Goal: Transaction & Acquisition: Download file/media

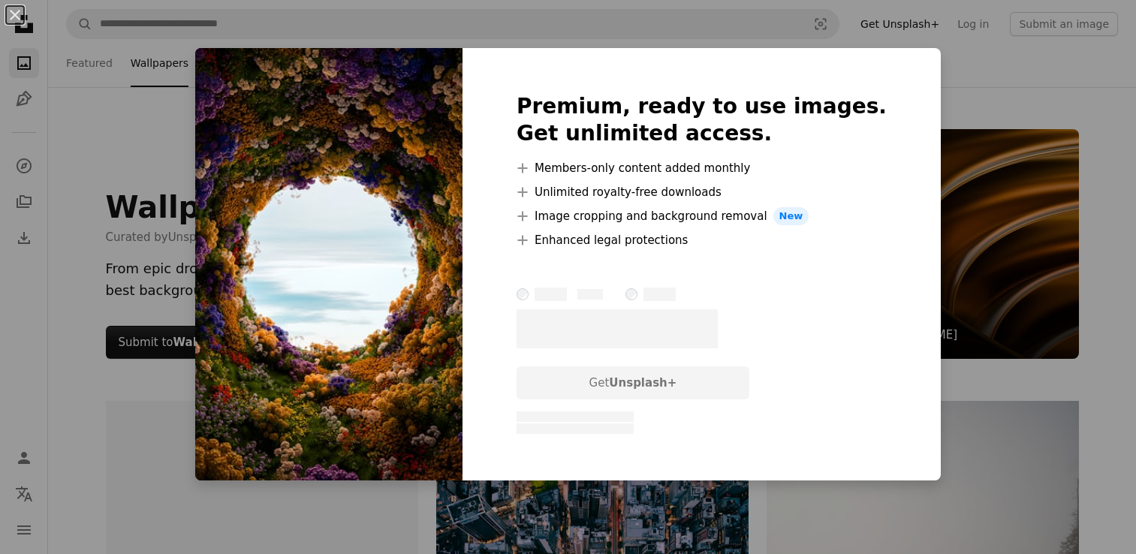
scroll to position [2477, 0]
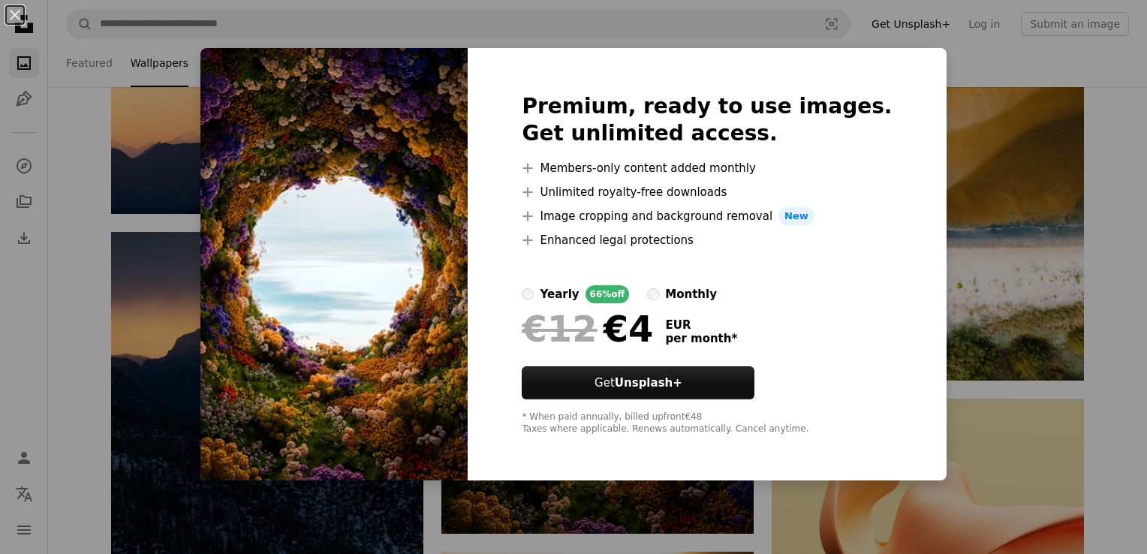
click at [948, 92] on div "An X shape Premium, ready to use images. Get unlimited access. A plus sign Memb…" at bounding box center [573, 277] width 1147 height 554
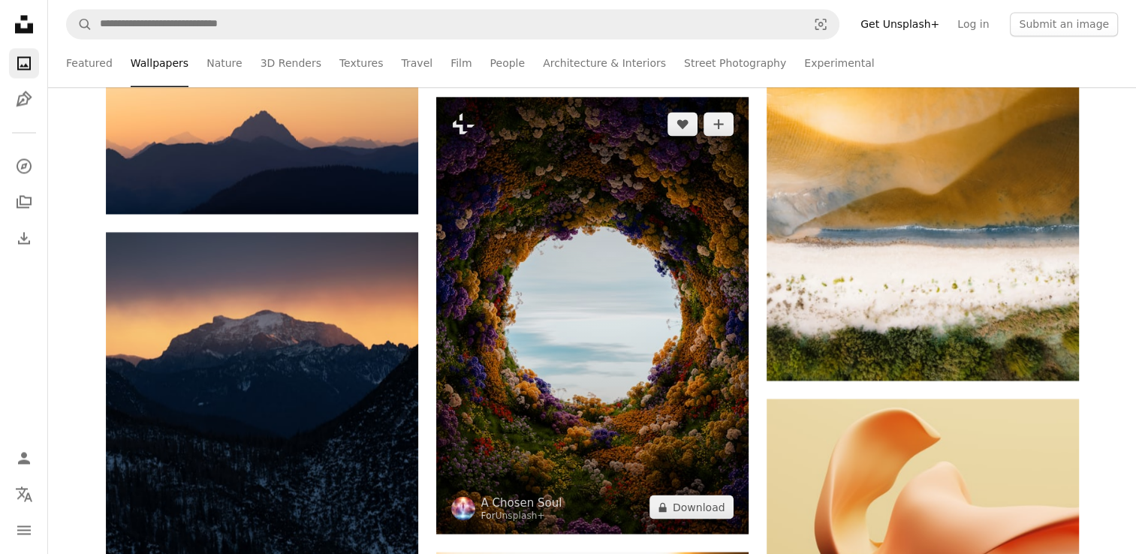
click at [620, 281] on img at bounding box center [592, 315] width 312 height 437
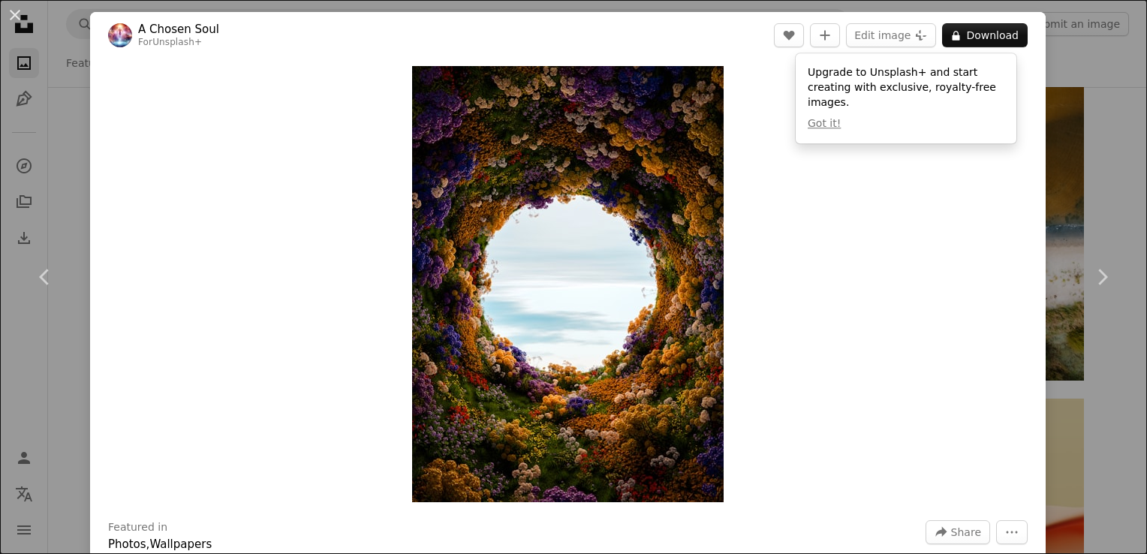
click at [1072, 152] on div "An X shape Chevron left Chevron right A Chosen Soul For Unsplash+ A heart A plu…" at bounding box center [573, 277] width 1147 height 554
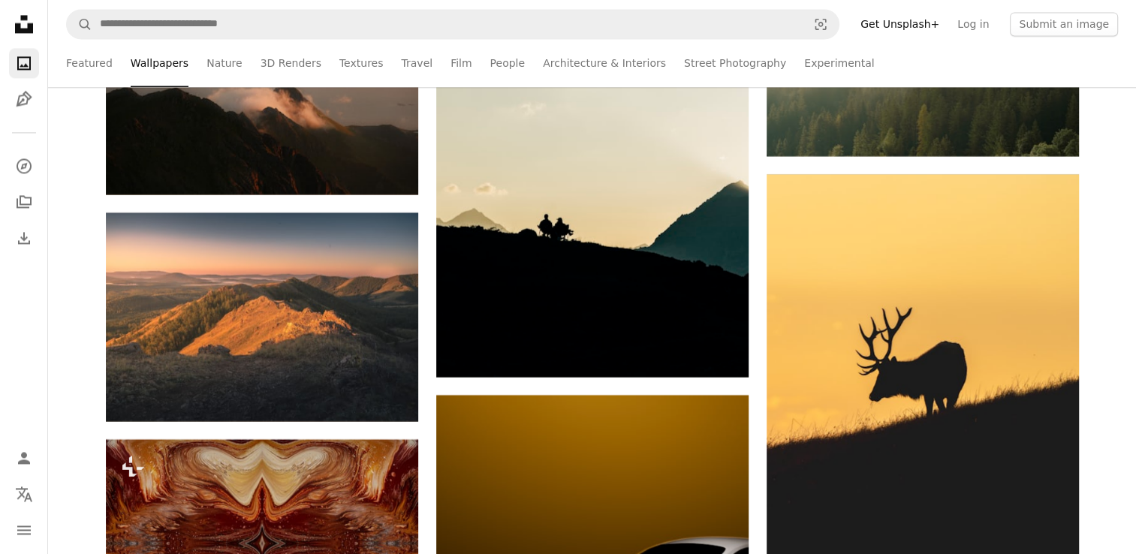
scroll to position [8257, 0]
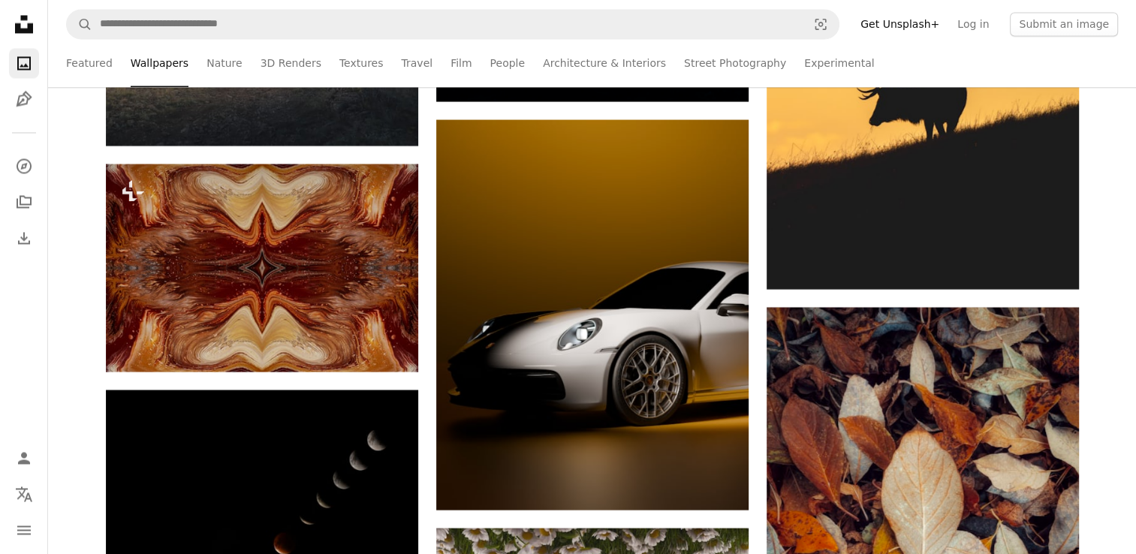
click at [303, 5] on nav "A magnifying glass Visual search Get Unsplash+ Log in Submit an image" at bounding box center [592, 24] width 1088 height 48
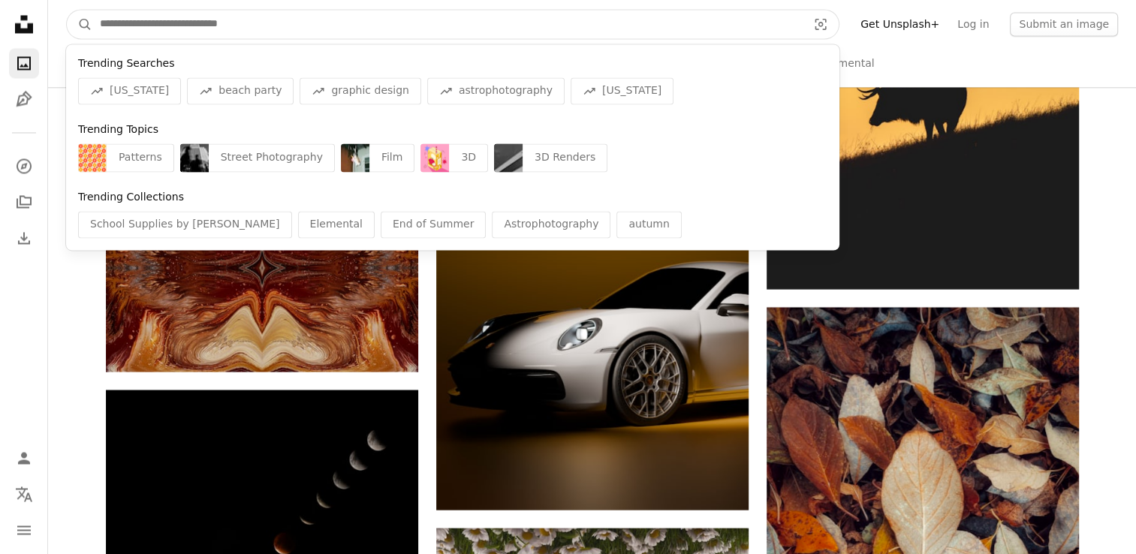
click at [294, 19] on input "Find visuals sitewide" at bounding box center [447, 24] width 710 height 29
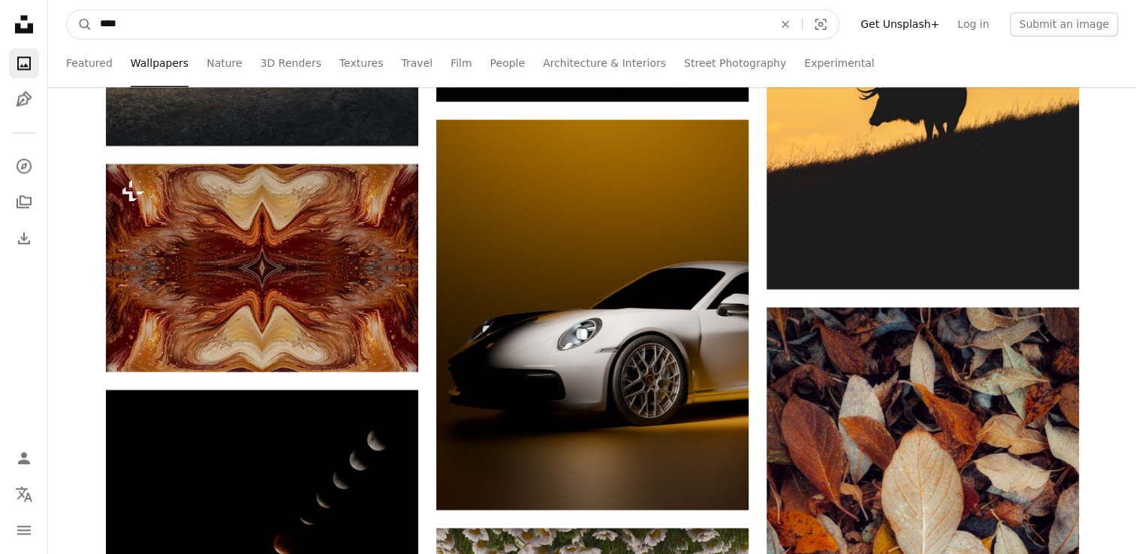
type input "*****"
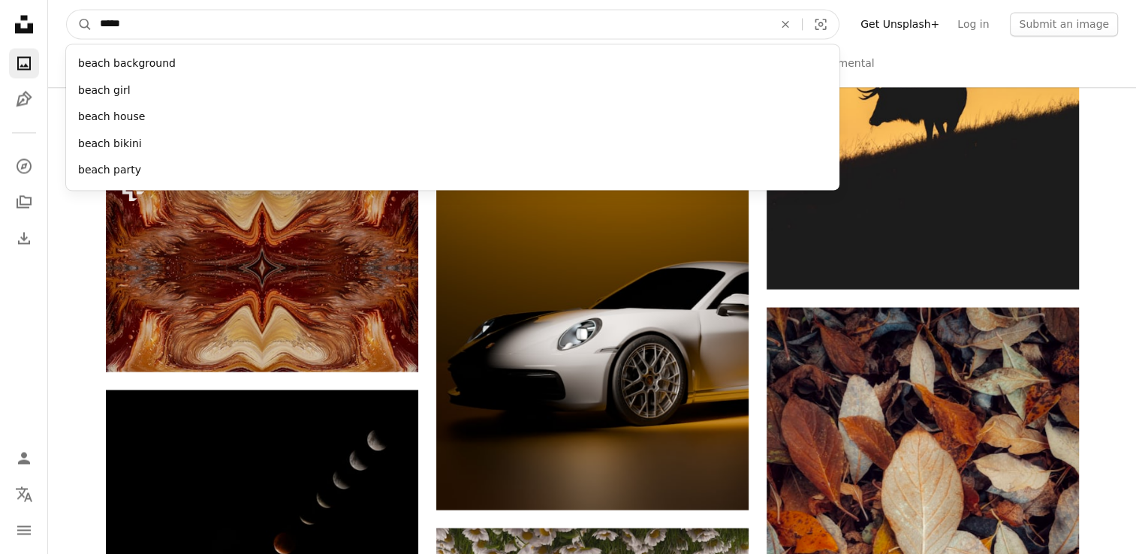
click button "A magnifying glass" at bounding box center [80, 24] width 26 height 29
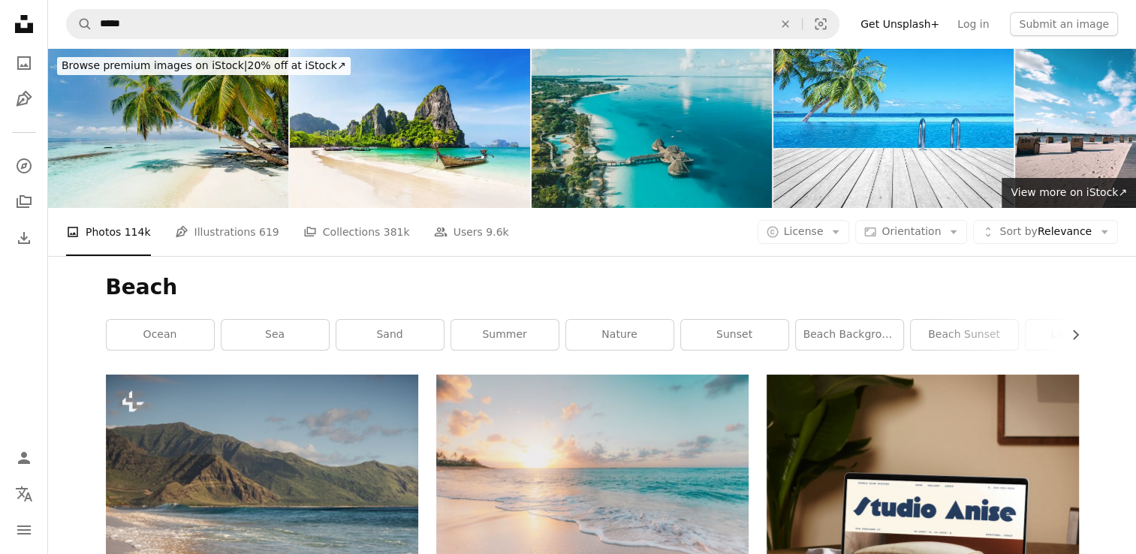
click at [693, 119] on img at bounding box center [651, 128] width 240 height 160
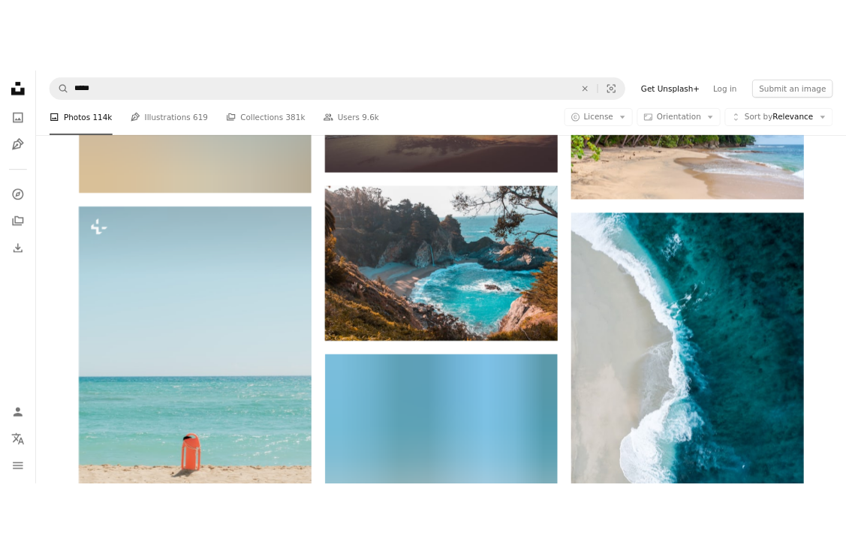
scroll to position [826, 0]
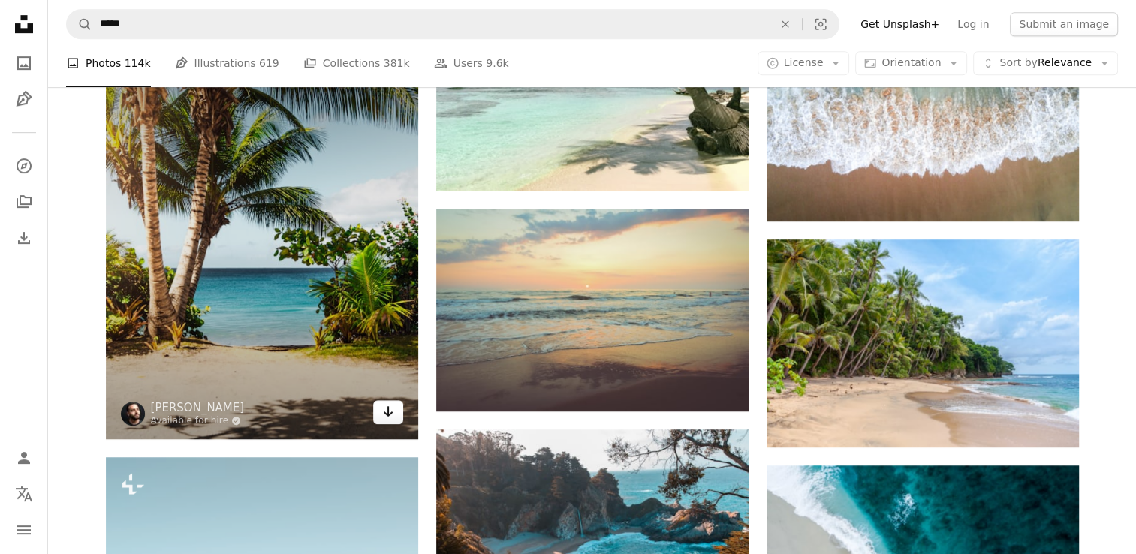
click at [384, 406] on icon "Arrow pointing down" at bounding box center [388, 411] width 12 height 18
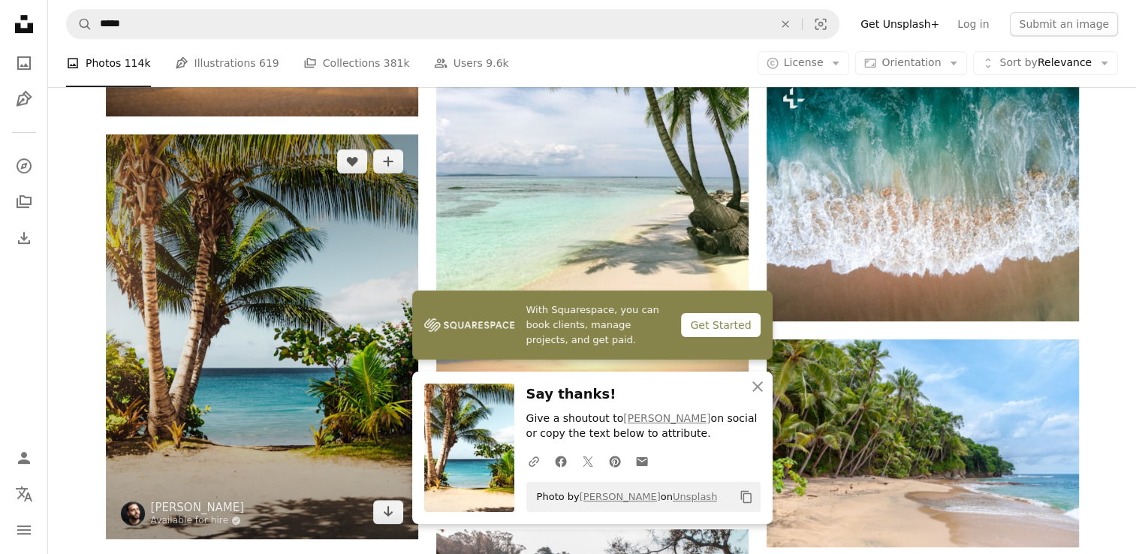
scroll to position [931, 0]
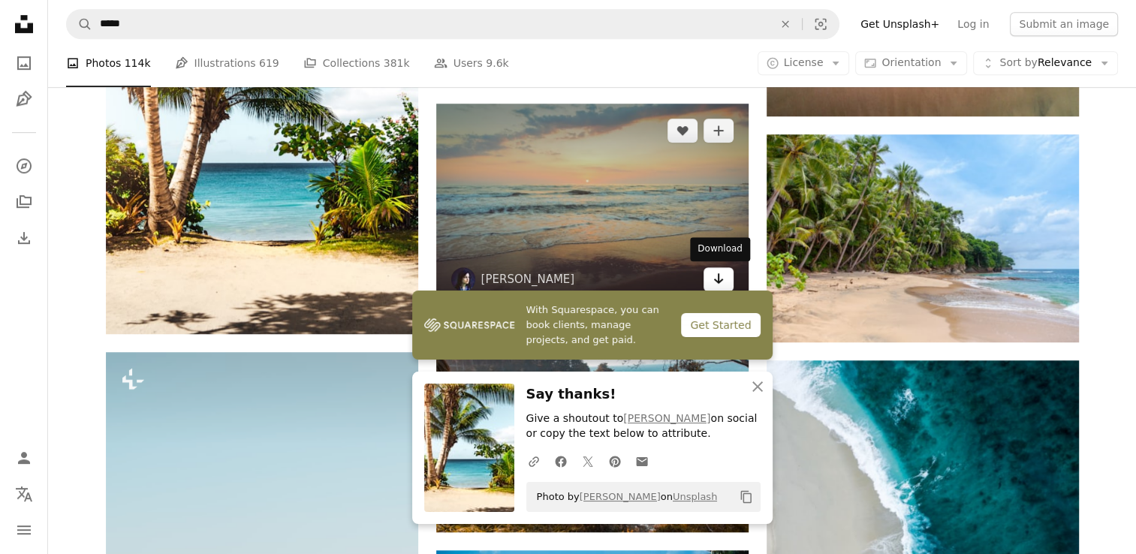
click at [711, 275] on link "Arrow pointing down" at bounding box center [718, 279] width 30 height 24
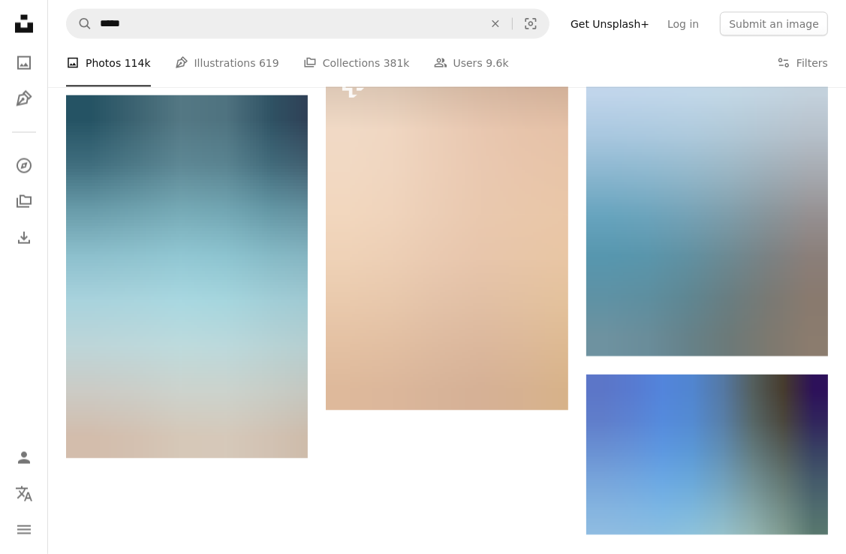
scroll to position [2201, 0]
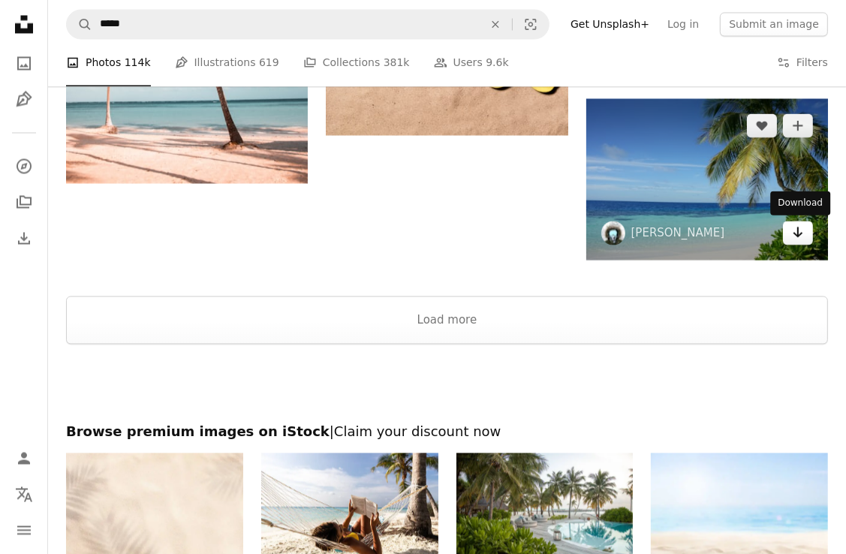
click at [796, 233] on icon "Download" at bounding box center [798, 232] width 10 height 11
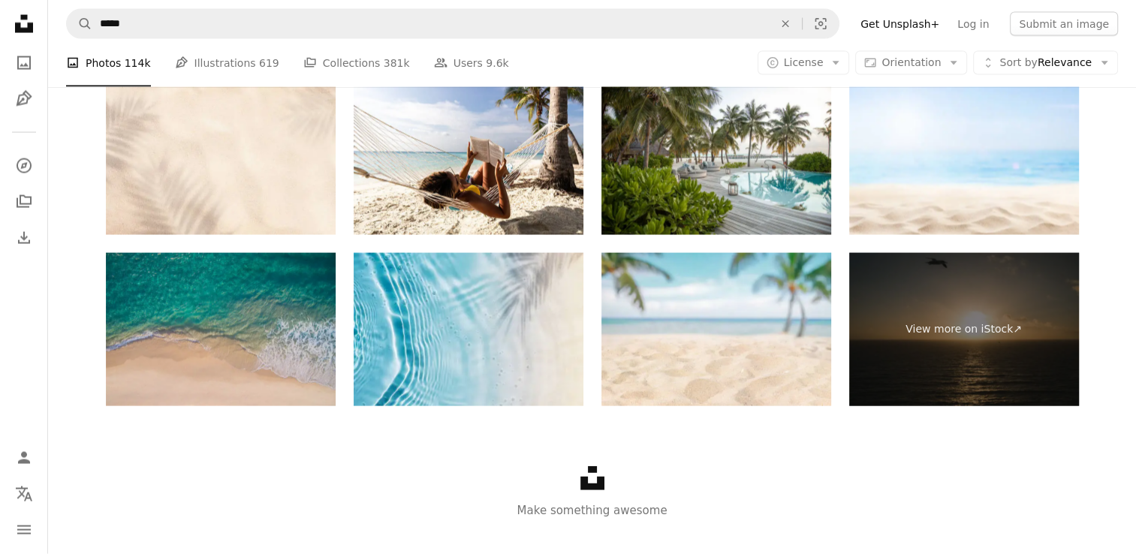
scroll to position [3128, 0]
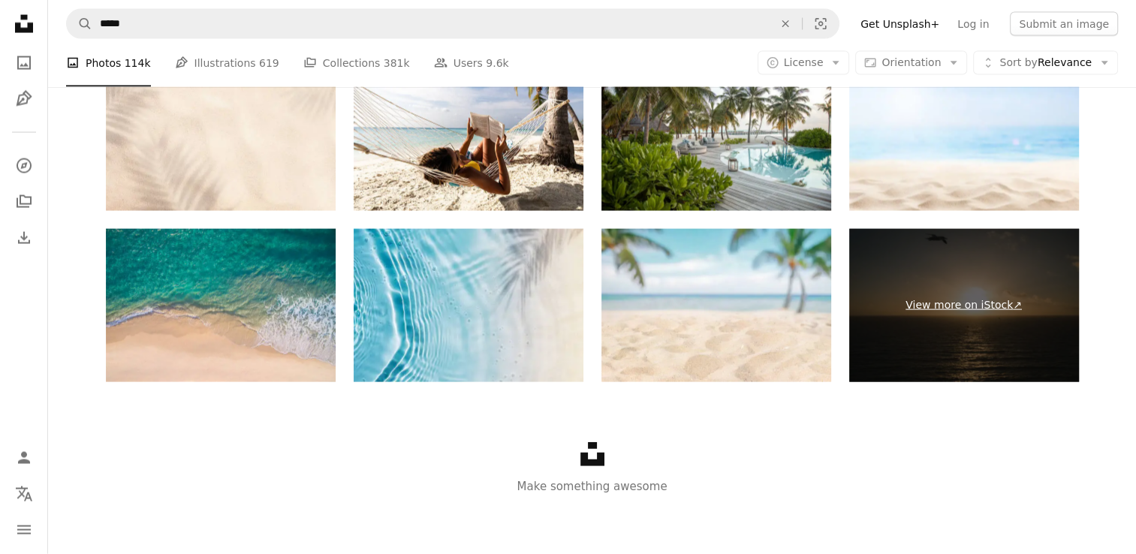
click at [928, 302] on link "View more on iStock ↗" at bounding box center [964, 305] width 230 height 153
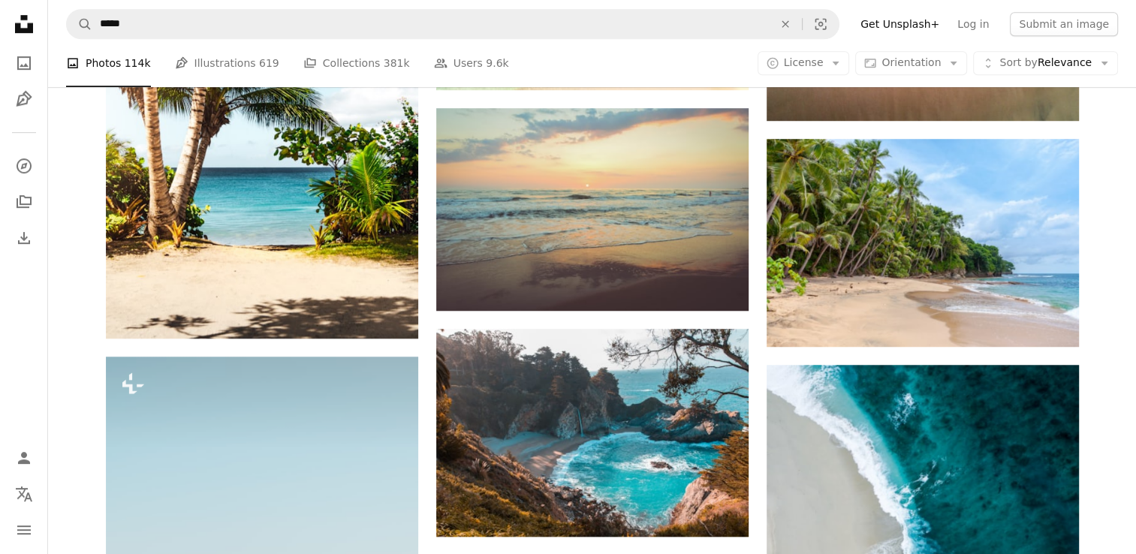
scroll to position [1202, 0]
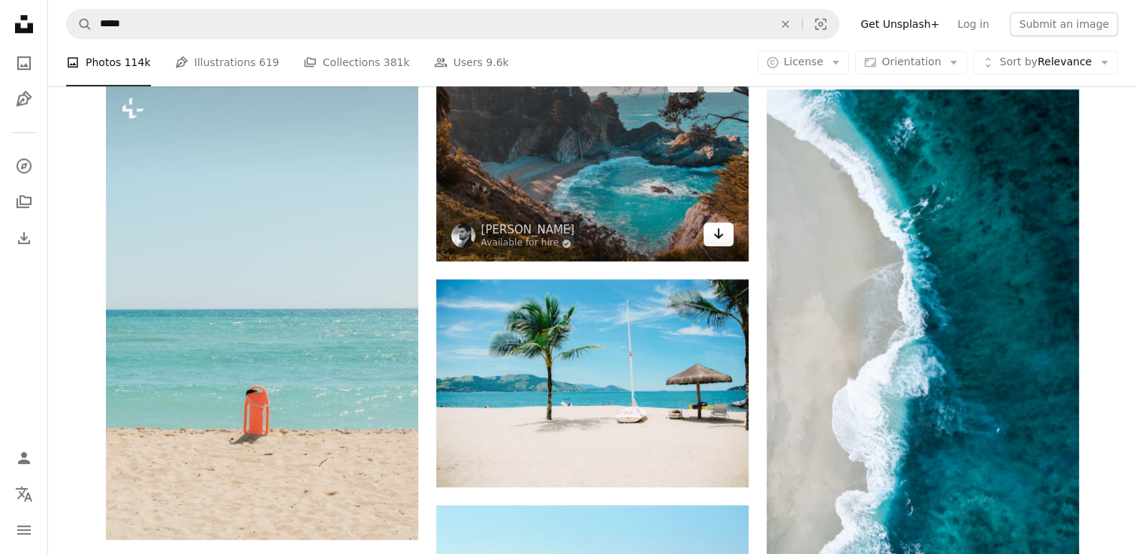
click at [721, 237] on icon "Arrow pointing down" at bounding box center [718, 233] width 12 height 18
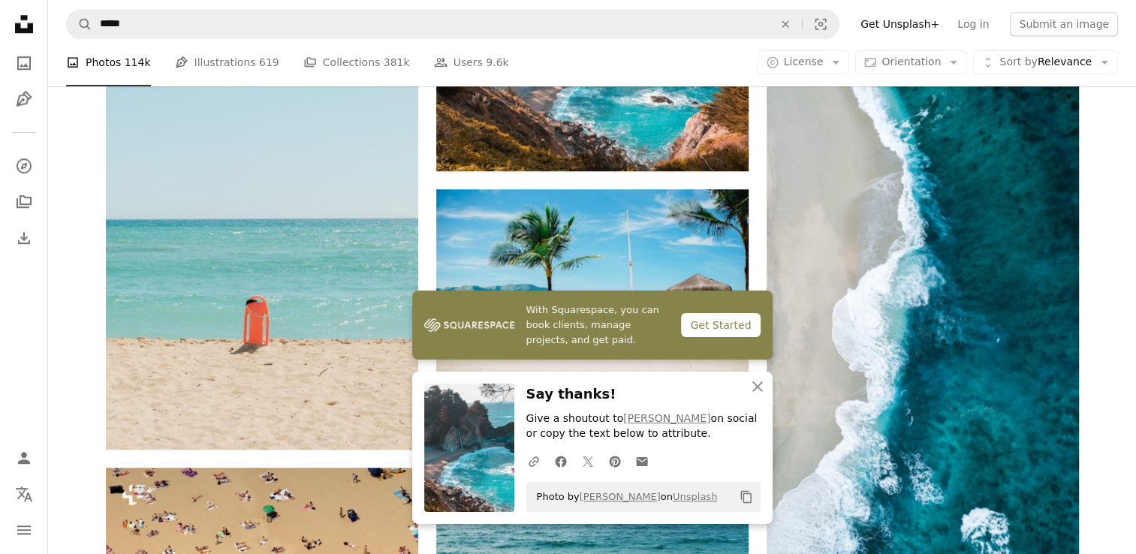
scroll to position [1016, 0]
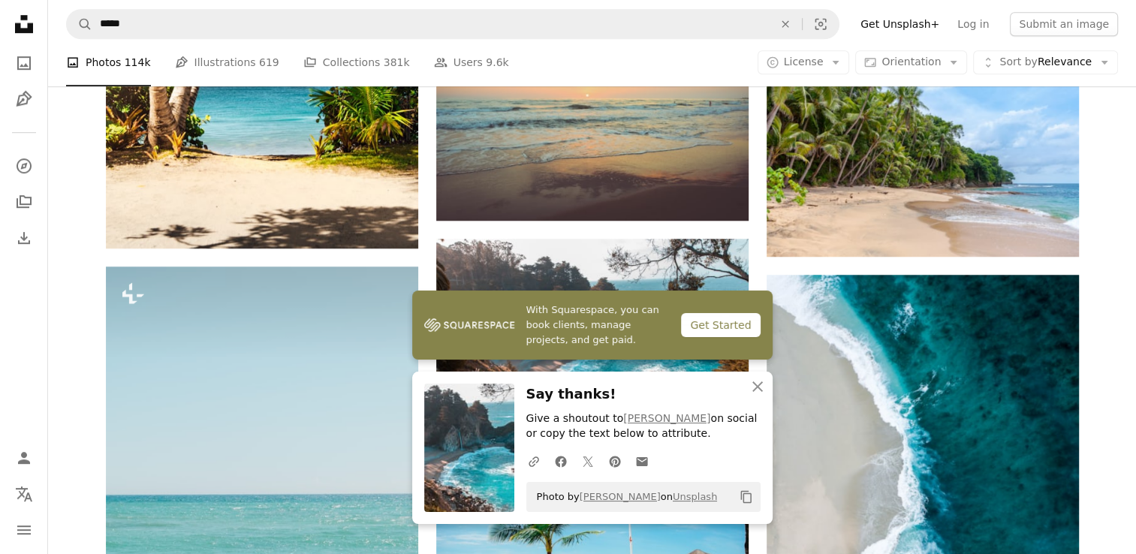
click at [754, 393] on icon "An X shape" at bounding box center [757, 387] width 18 height 18
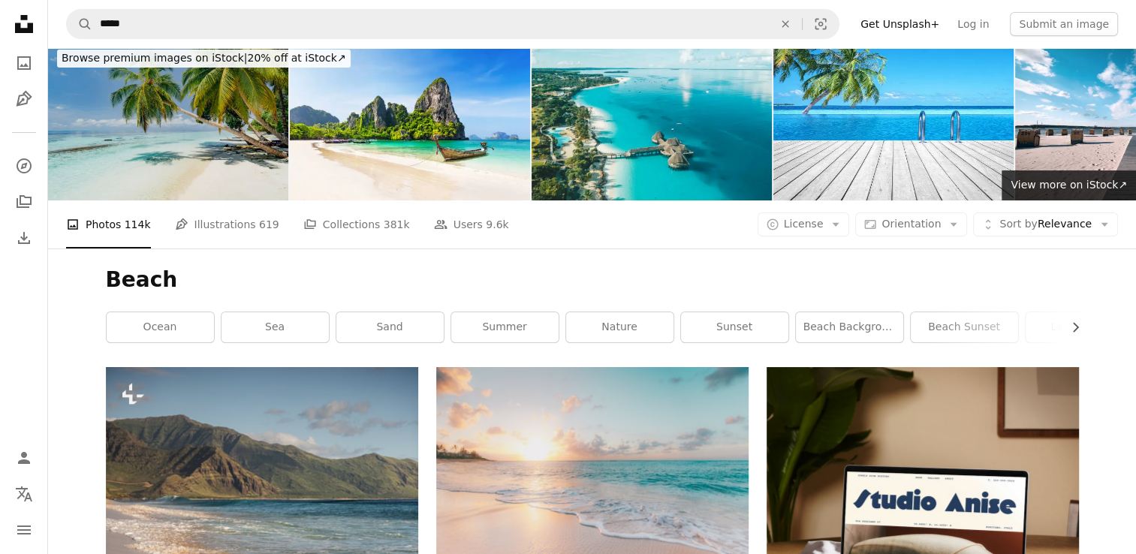
scroll to position [0, 0]
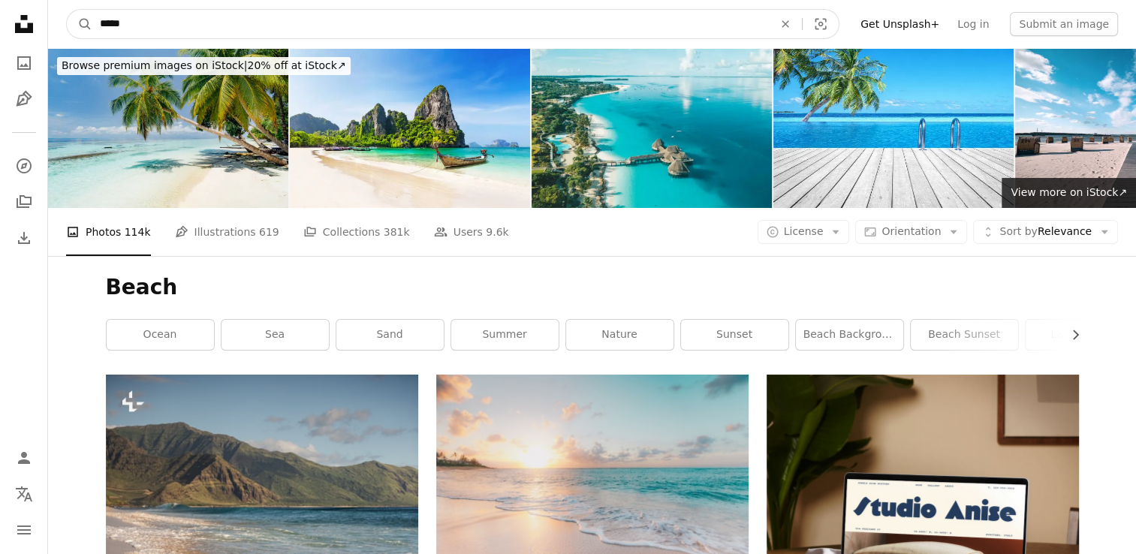
click at [150, 26] on input "*****" at bounding box center [430, 24] width 676 height 29
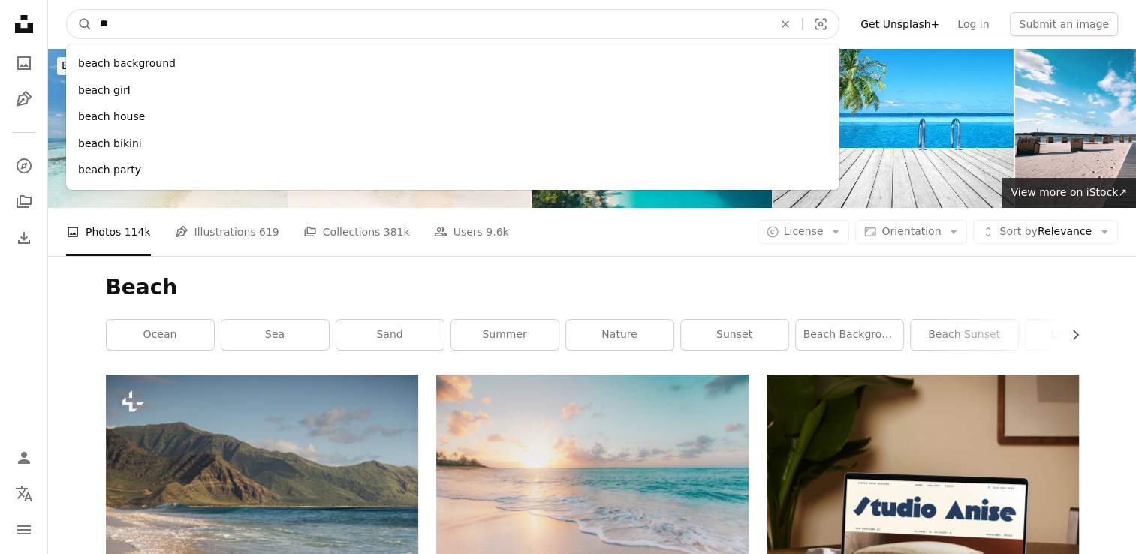
type input "*"
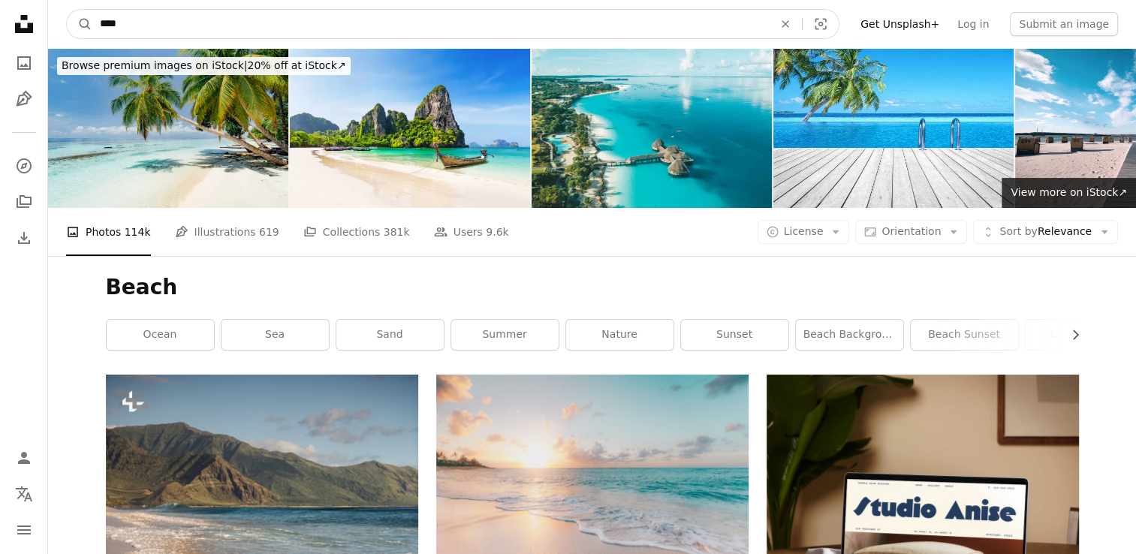
type input "*****"
click button "A magnifying glass" at bounding box center [80, 24] width 26 height 29
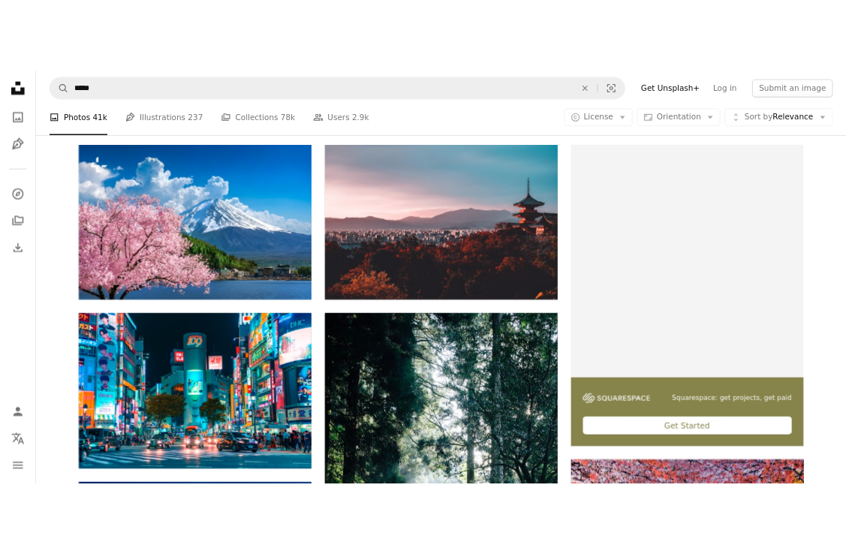
scroll to position [550, 0]
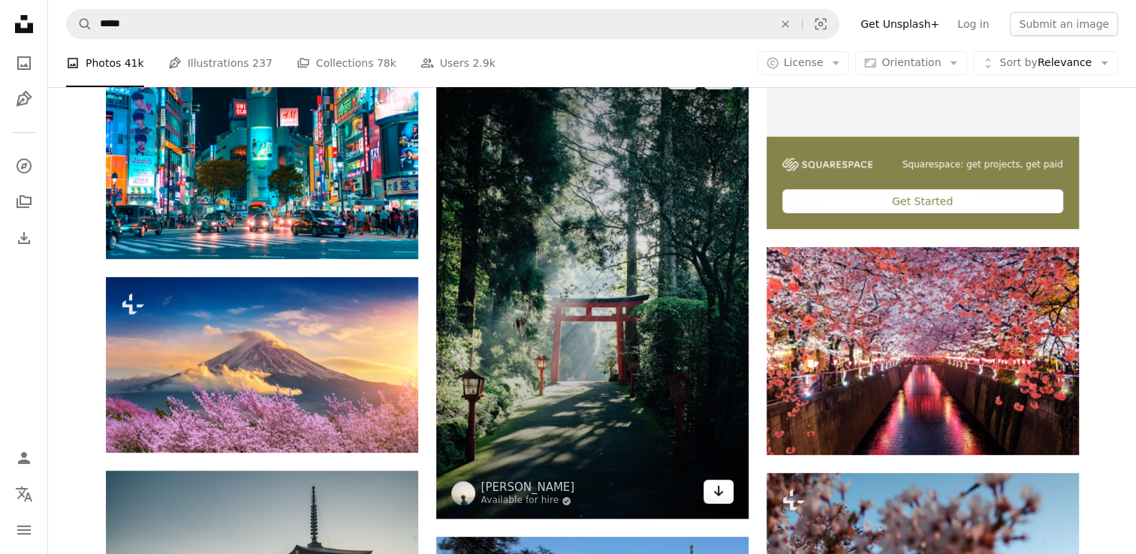
click at [729, 498] on link "Arrow pointing down" at bounding box center [718, 492] width 30 height 24
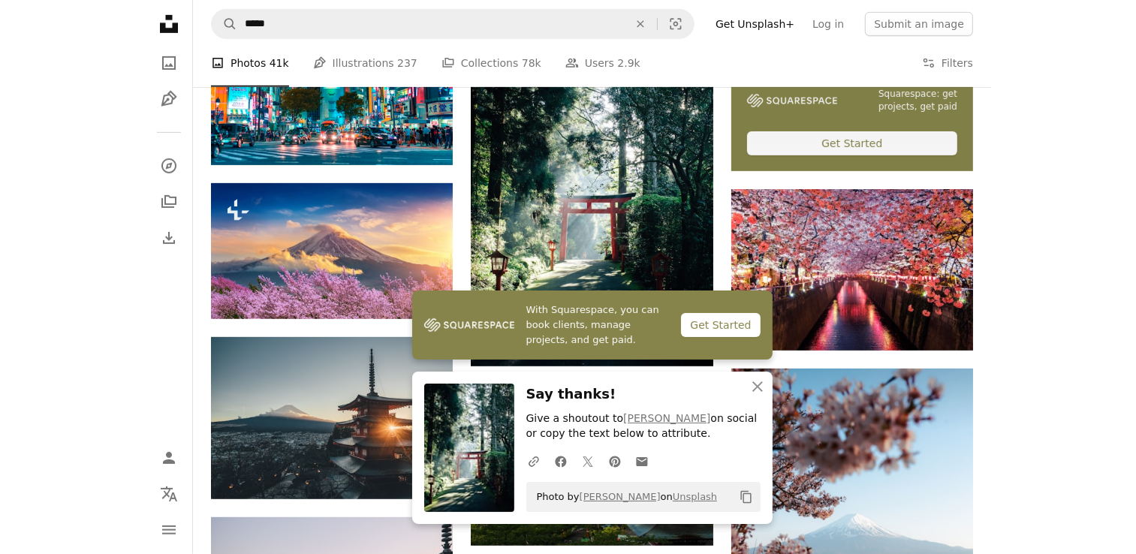
scroll to position [597, 0]
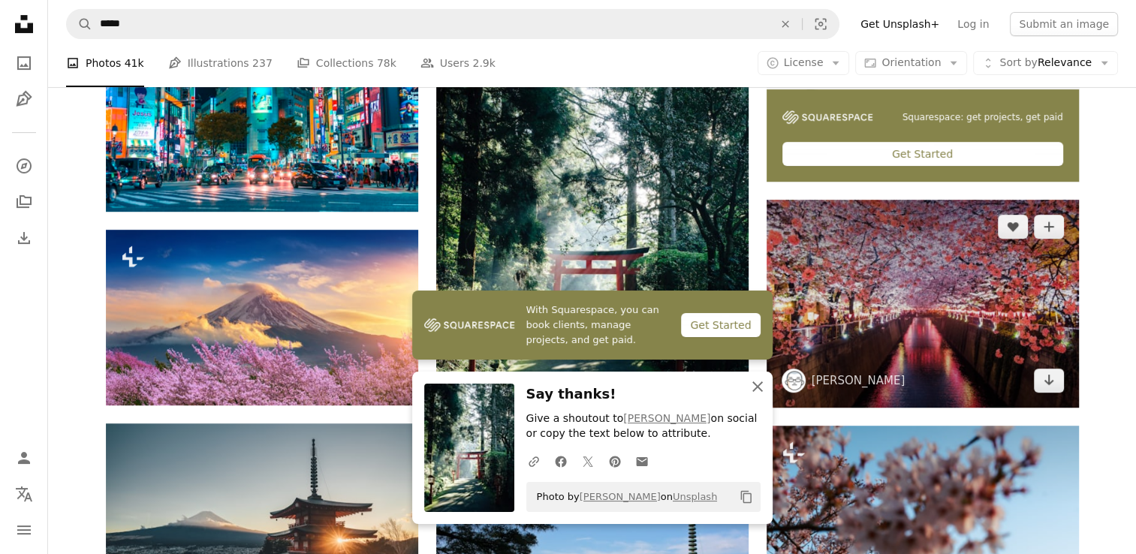
drag, startPoint x: 760, startPoint y: 384, endPoint x: 785, endPoint y: 381, distance: 25.6
click at [760, 384] on icon "button" at bounding box center [757, 386] width 11 height 11
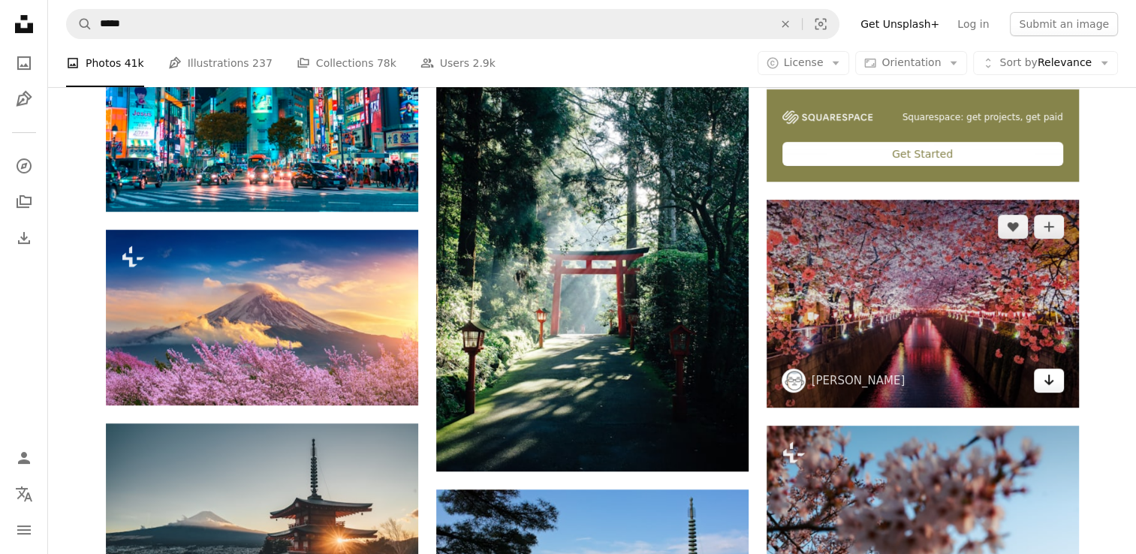
click at [1039, 380] on link "Arrow pointing down" at bounding box center [1049, 381] width 30 height 24
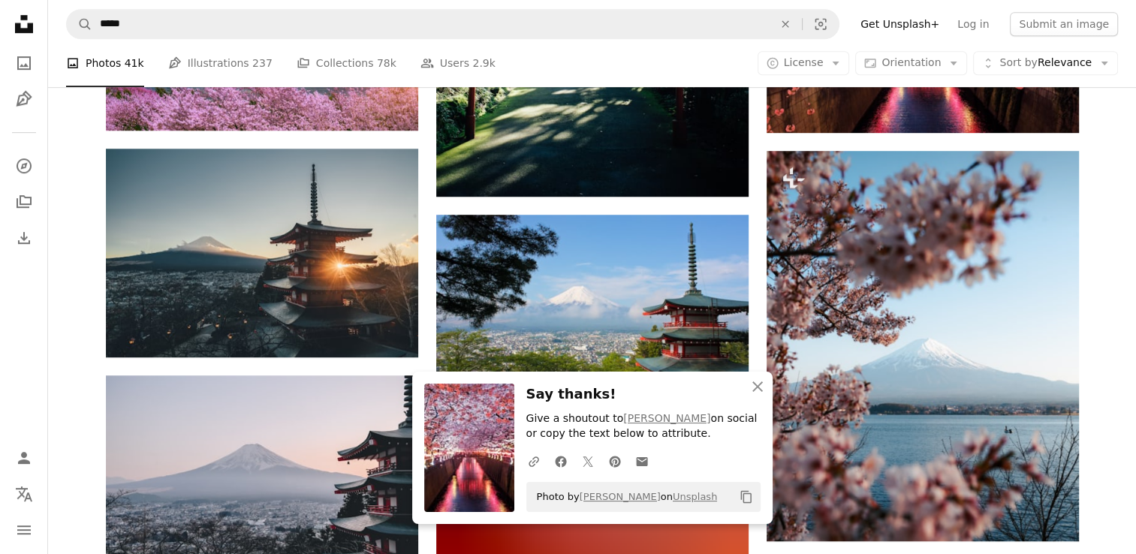
scroll to position [1147, 0]
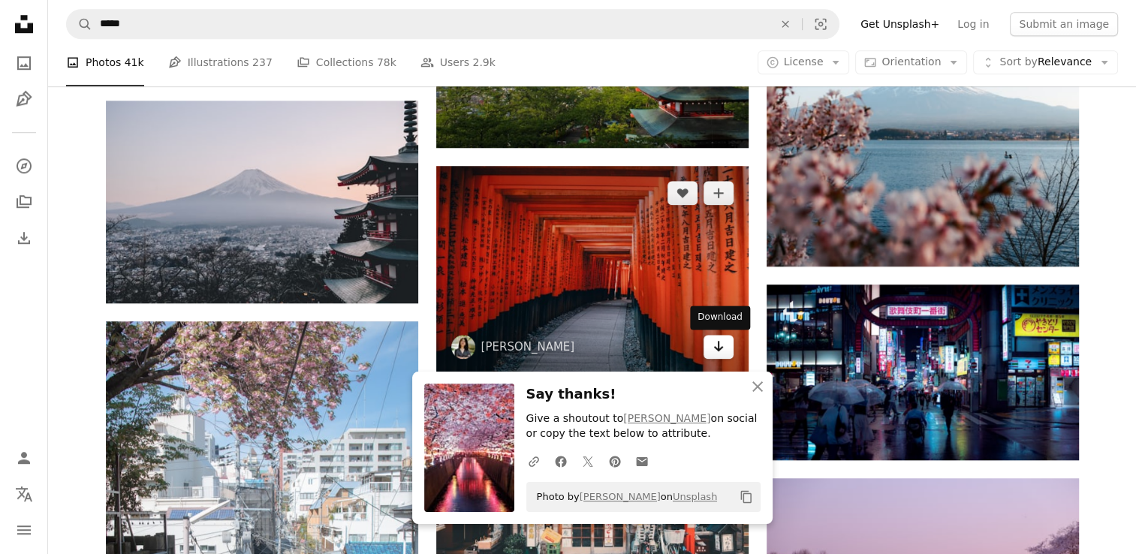
click at [712, 344] on icon "Arrow pointing down" at bounding box center [718, 346] width 12 height 18
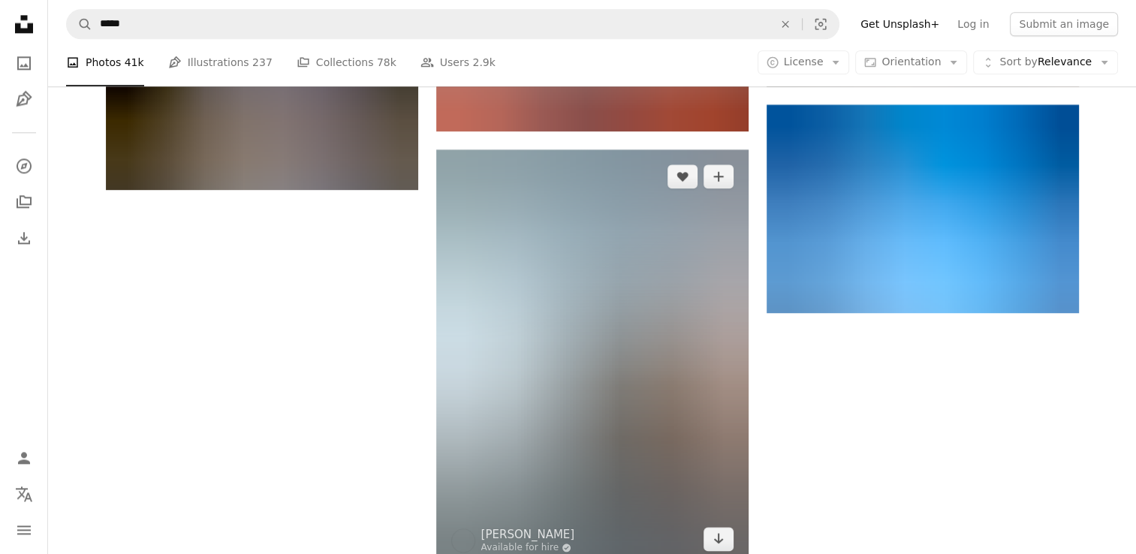
scroll to position [2249, 0]
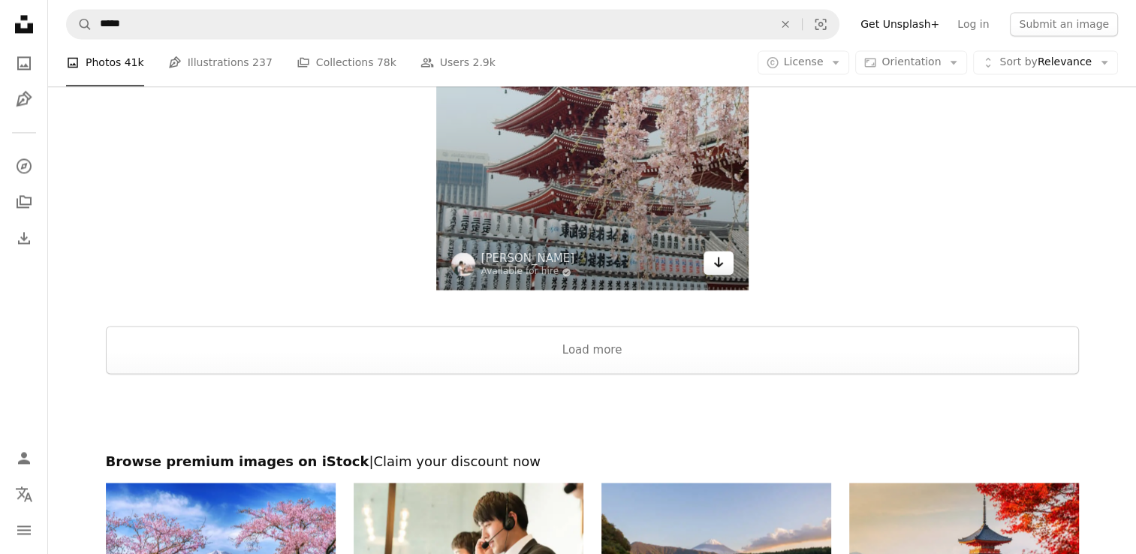
click at [713, 261] on icon "Arrow pointing down" at bounding box center [718, 262] width 12 height 18
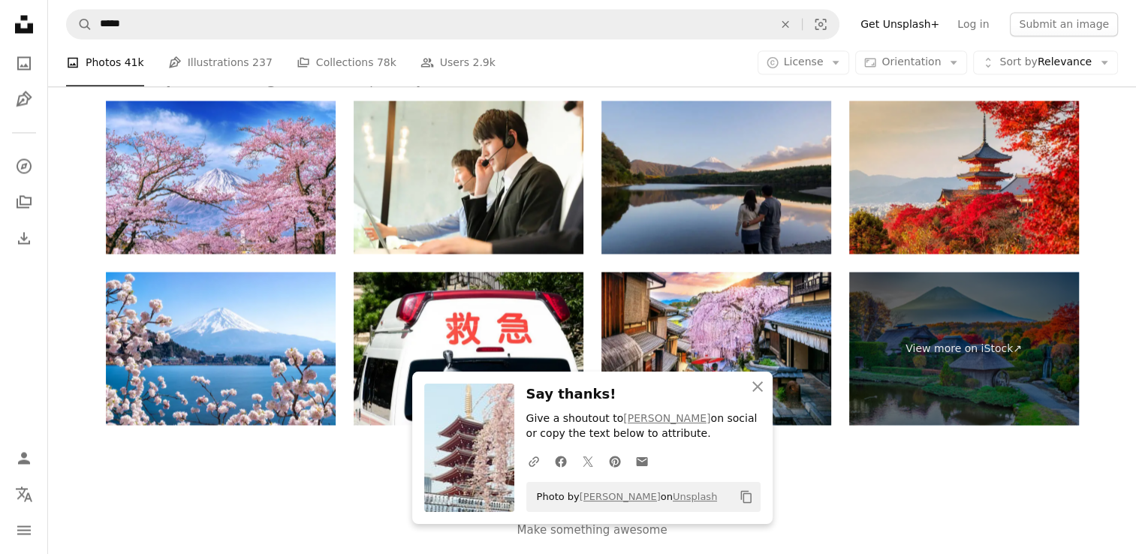
scroll to position [2674, 0]
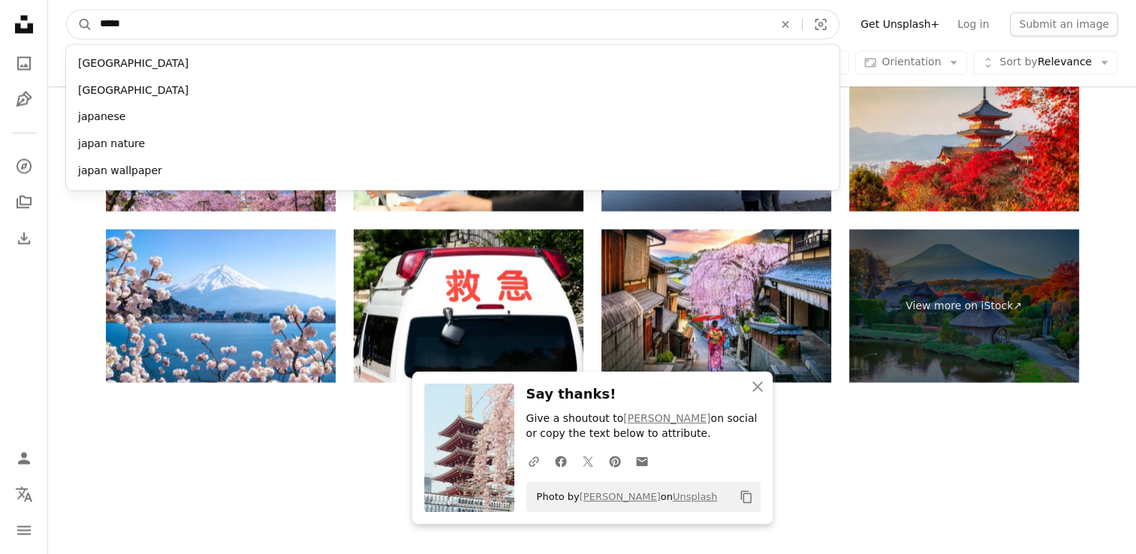
drag, startPoint x: 162, startPoint y: 24, endPoint x: 95, endPoint y: 28, distance: 67.7
click at [95, 28] on input "*****" at bounding box center [430, 24] width 676 height 29
type input "*****"
click at [67, 10] on button "A magnifying glass" at bounding box center [80, 24] width 26 height 29
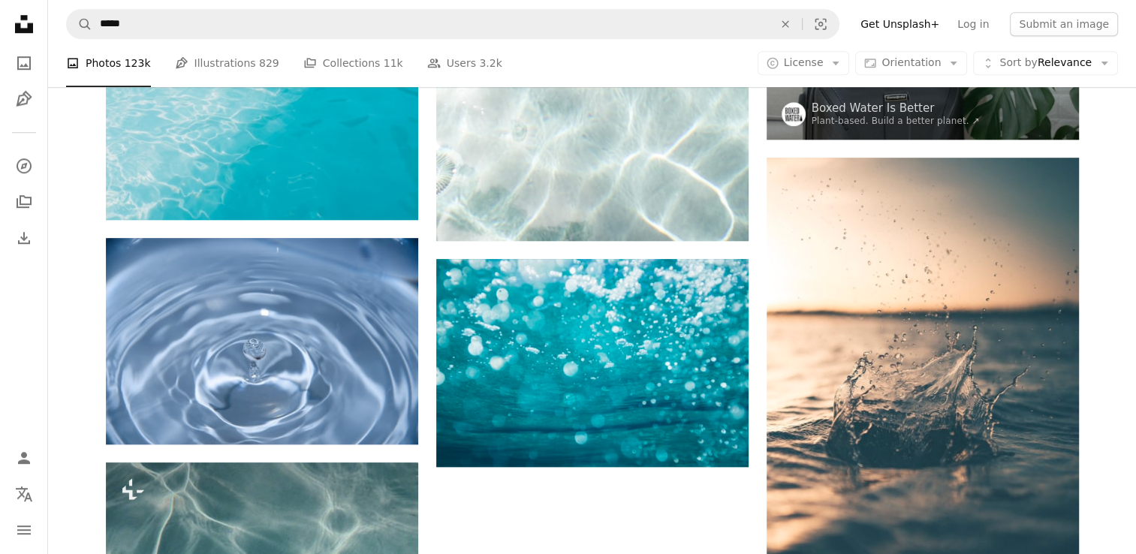
scroll to position [1100, 0]
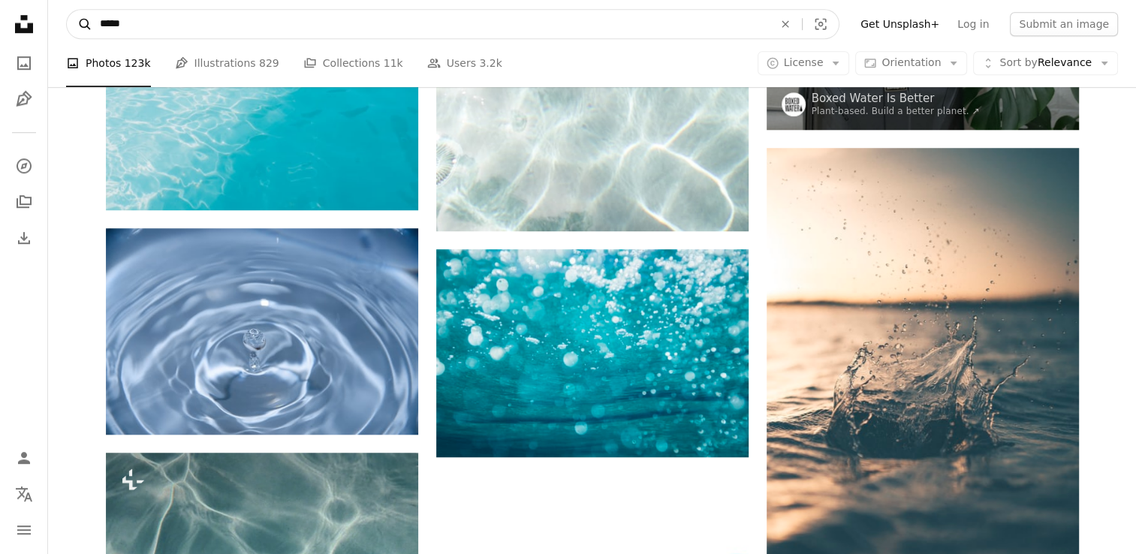
drag, startPoint x: 137, startPoint y: 29, endPoint x: 78, endPoint y: 32, distance: 59.4
click at [78, 32] on form "A magnifying glass ***** An X shape Visual search" at bounding box center [452, 24] width 773 height 30
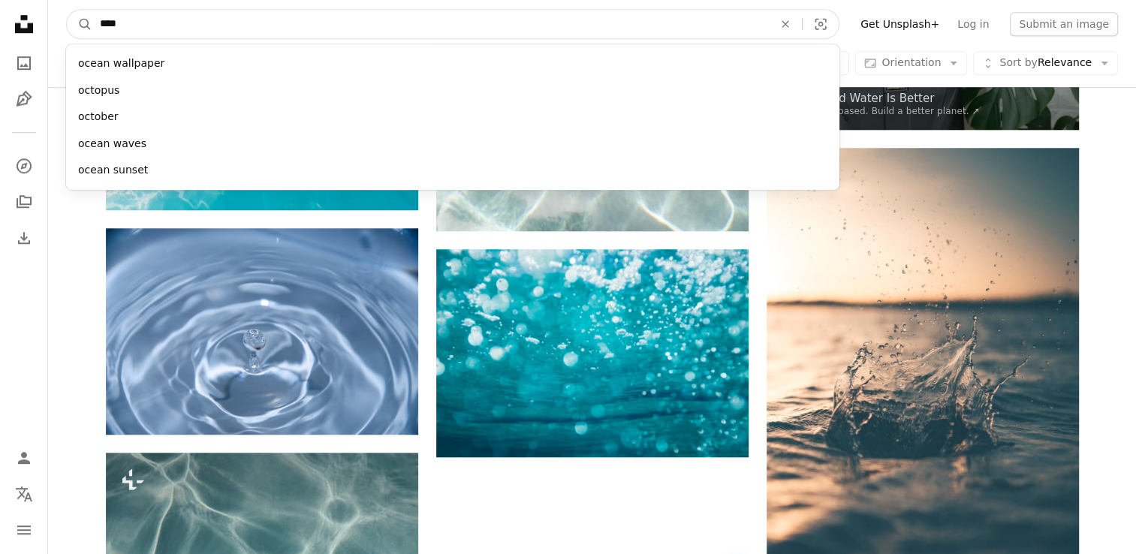
type input "*****"
click button "A magnifying glass" at bounding box center [80, 24] width 26 height 29
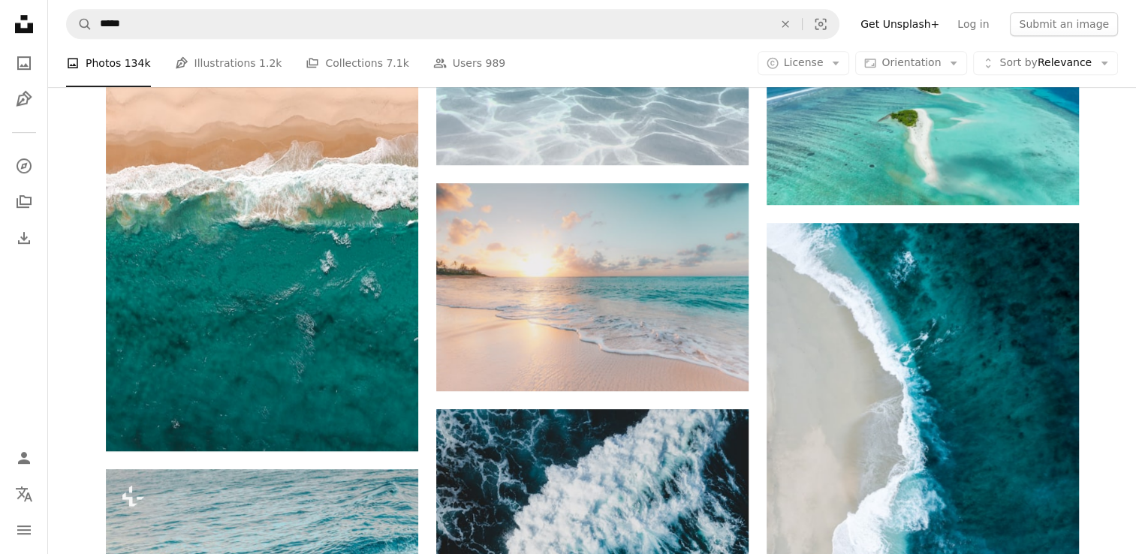
scroll to position [550, 0]
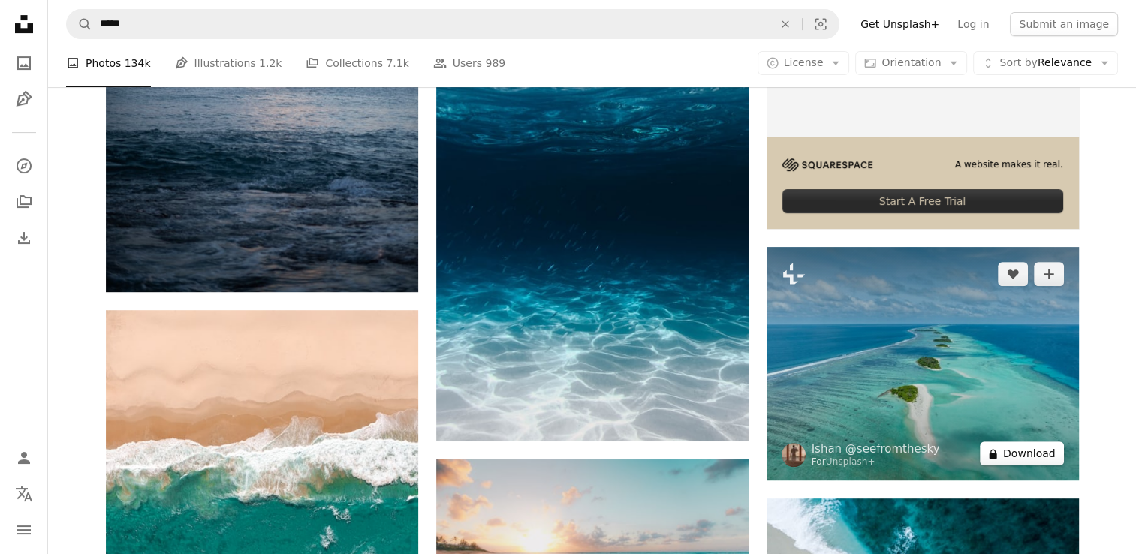
click at [1040, 450] on button "A lock Download" at bounding box center [1022, 453] width 84 height 24
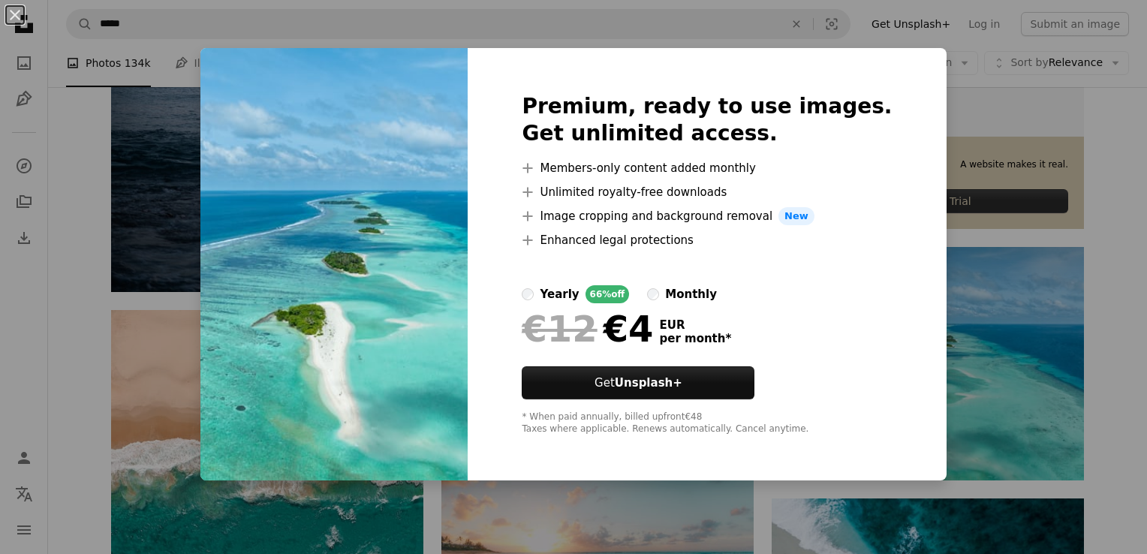
click at [1099, 322] on div "An X shape Premium, ready to use images. Get unlimited access. A plus sign Memb…" at bounding box center [573, 277] width 1147 height 554
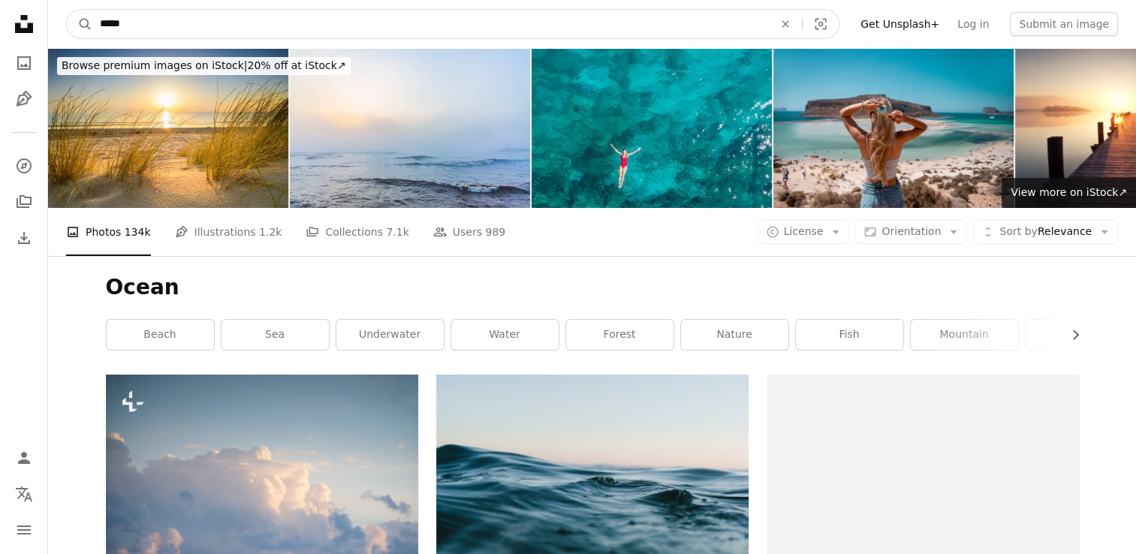
click at [186, 17] on input "*****" at bounding box center [430, 24] width 676 height 29
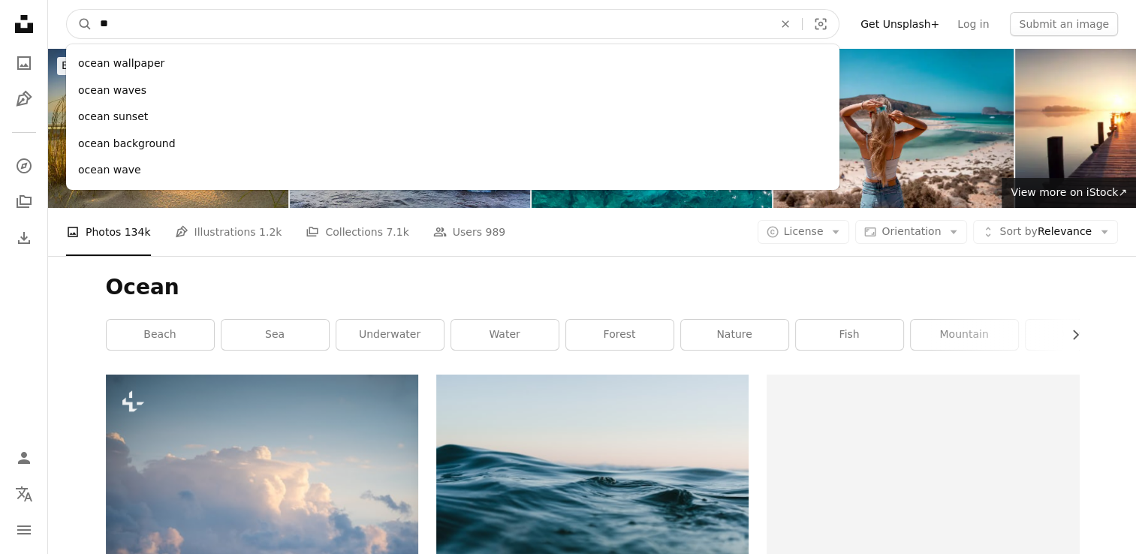
type input "*"
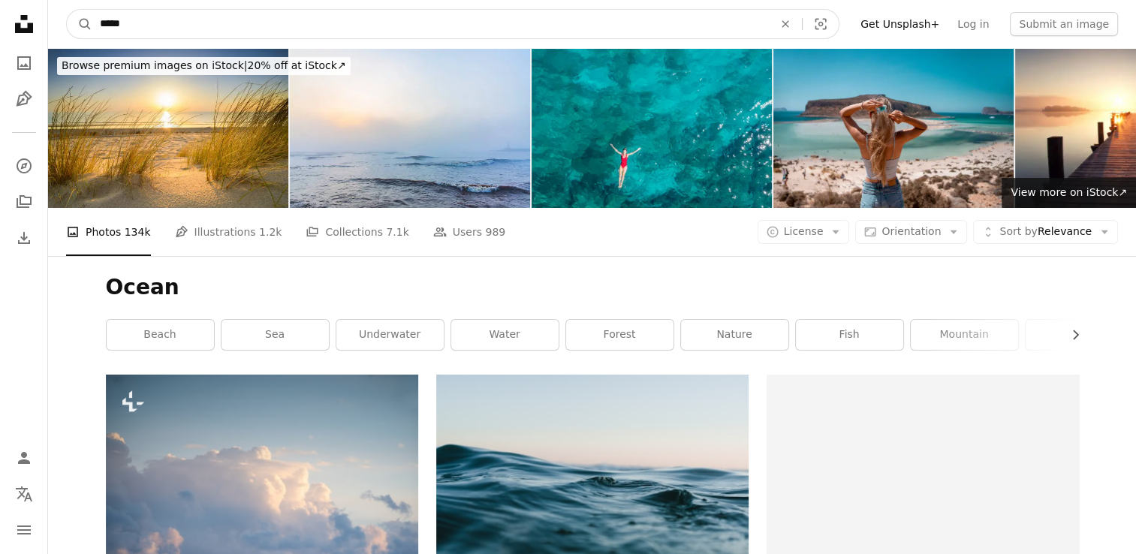
type input "******"
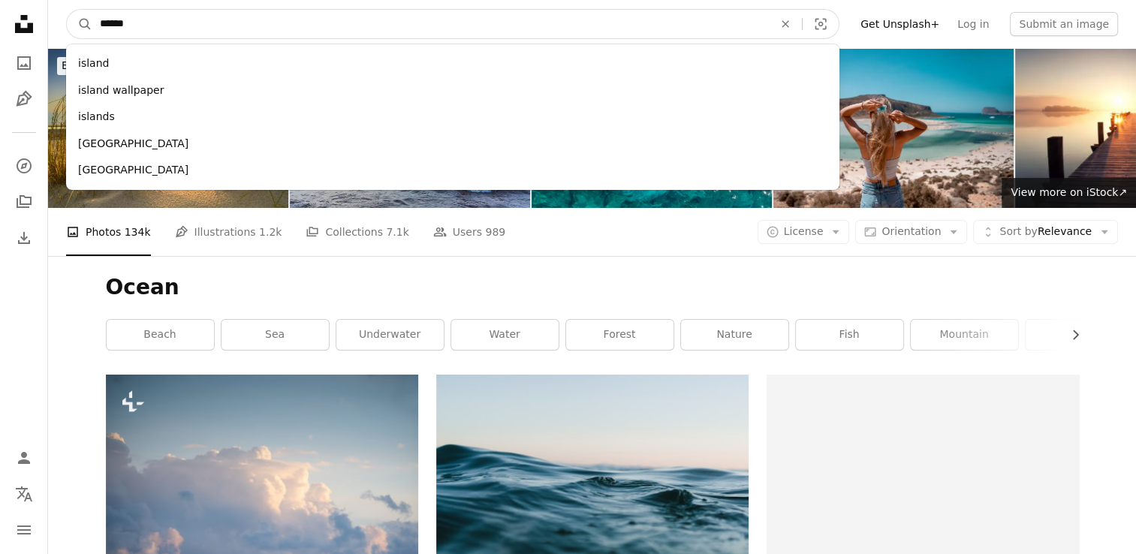
click button "A magnifying glass" at bounding box center [80, 24] width 26 height 29
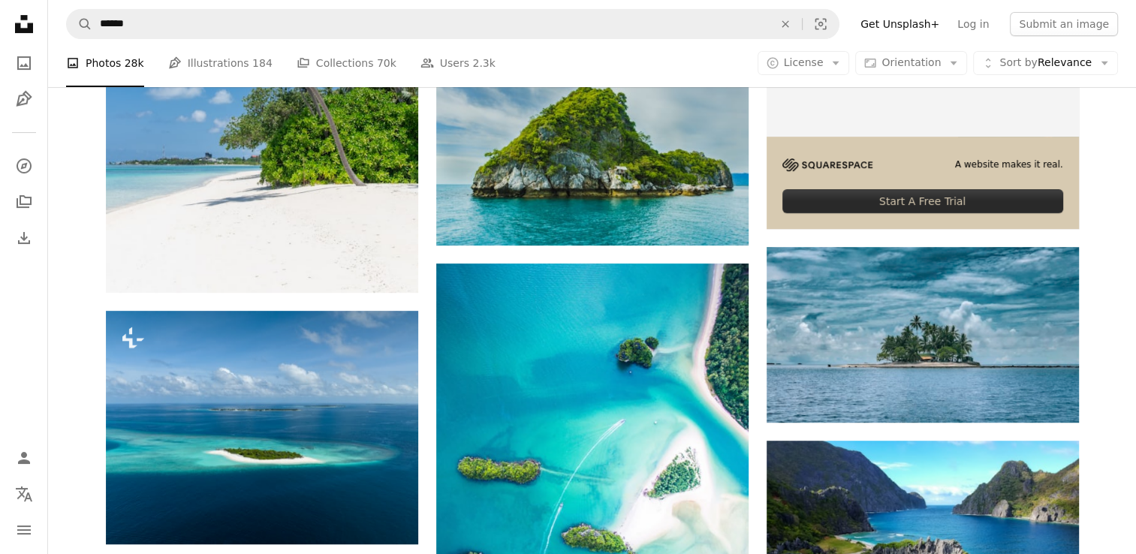
scroll to position [275, 0]
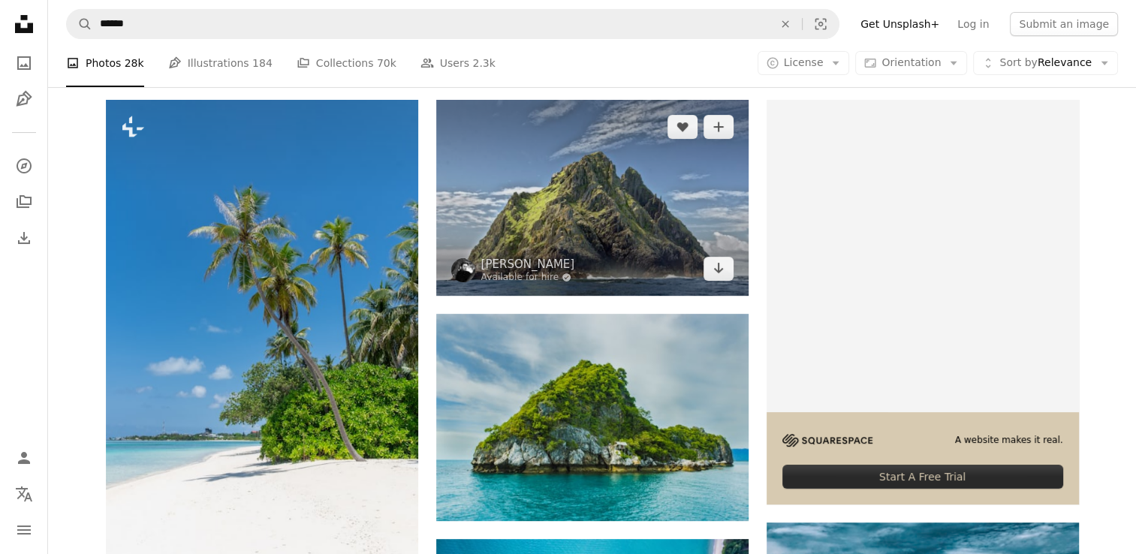
click at [545, 199] on img at bounding box center [592, 197] width 312 height 195
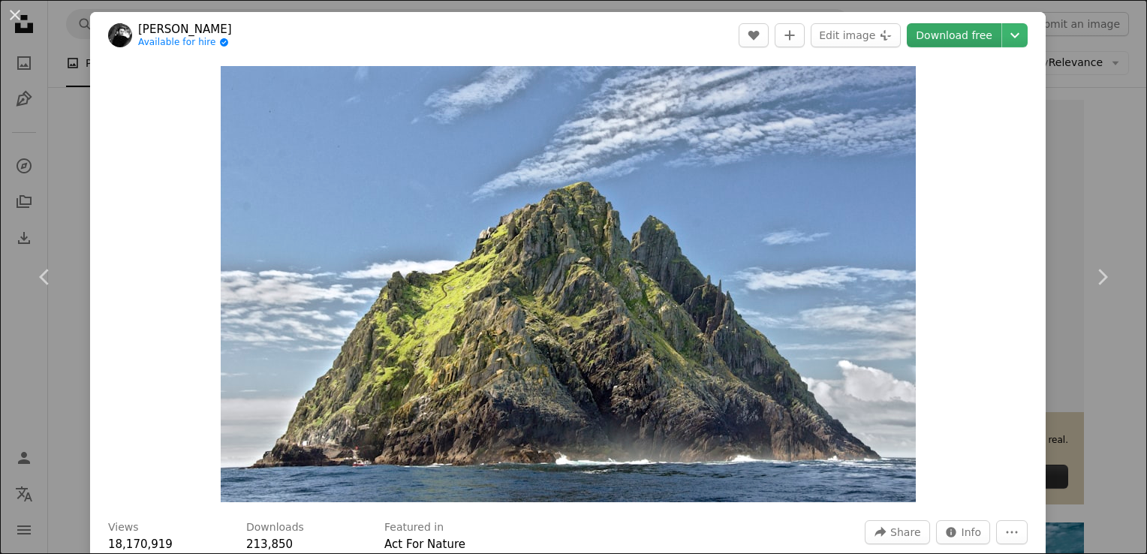
click at [956, 35] on link "Download free" at bounding box center [954, 35] width 95 height 24
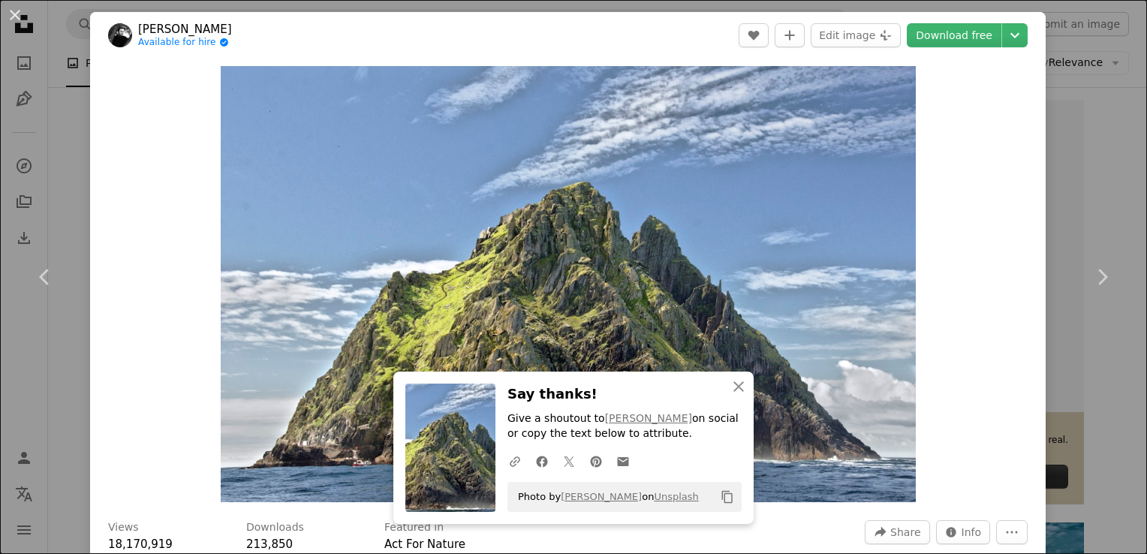
click at [59, 156] on div "An X shape Chevron left Chevron right [PERSON_NAME] Available for hire A checkm…" at bounding box center [573, 277] width 1147 height 554
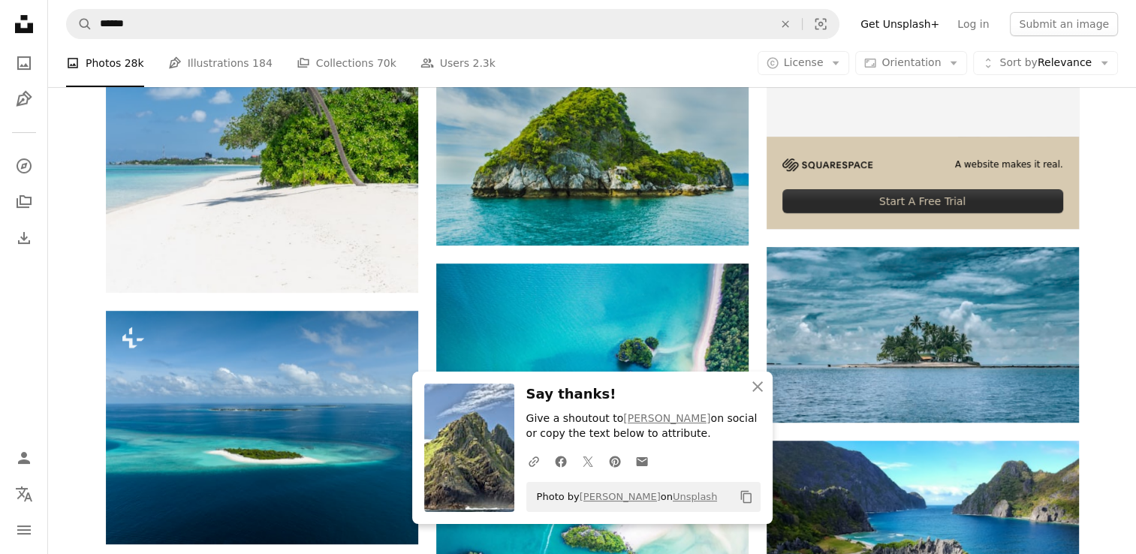
scroll to position [826, 0]
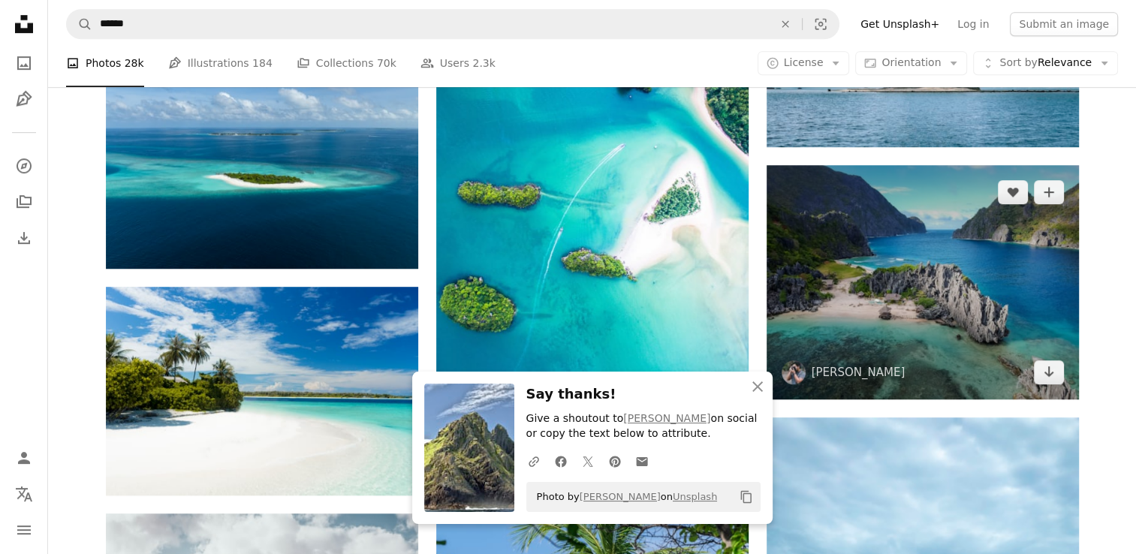
click at [967, 274] on img at bounding box center [922, 282] width 312 height 234
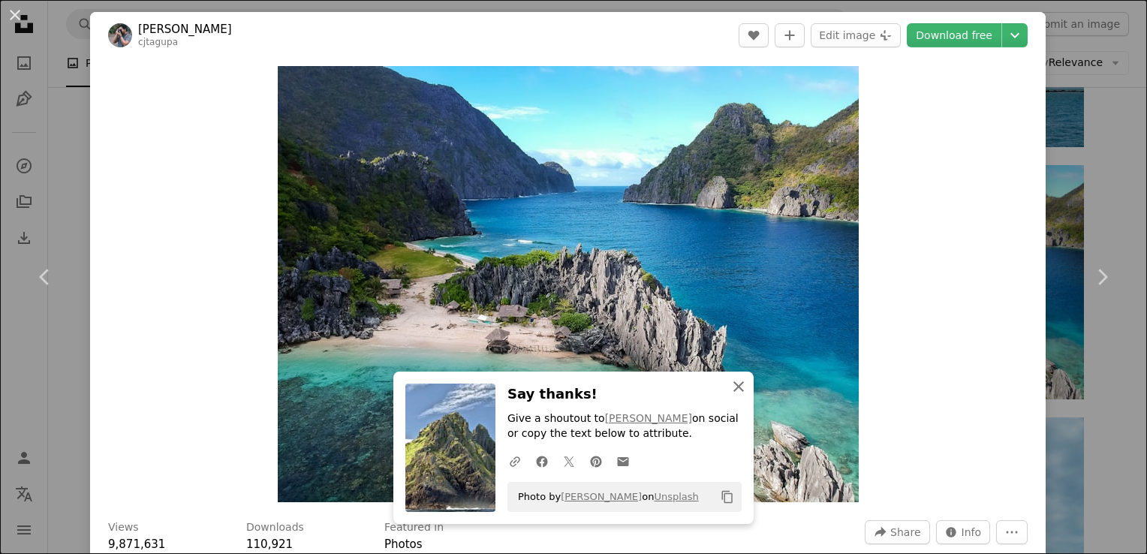
click at [730, 390] on icon "An X shape" at bounding box center [739, 387] width 18 height 18
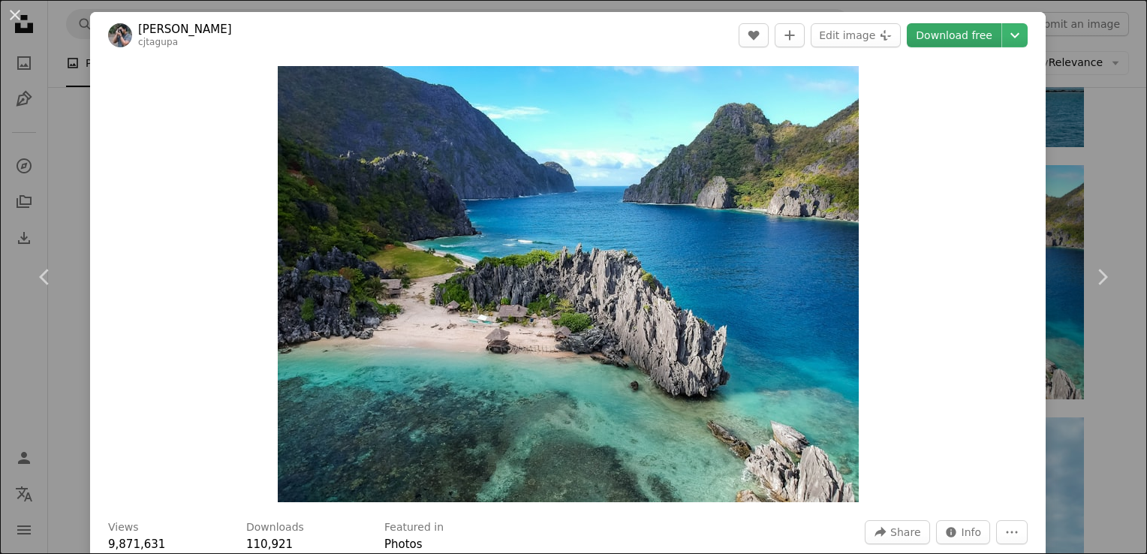
click at [951, 28] on link "Download free" at bounding box center [954, 35] width 95 height 24
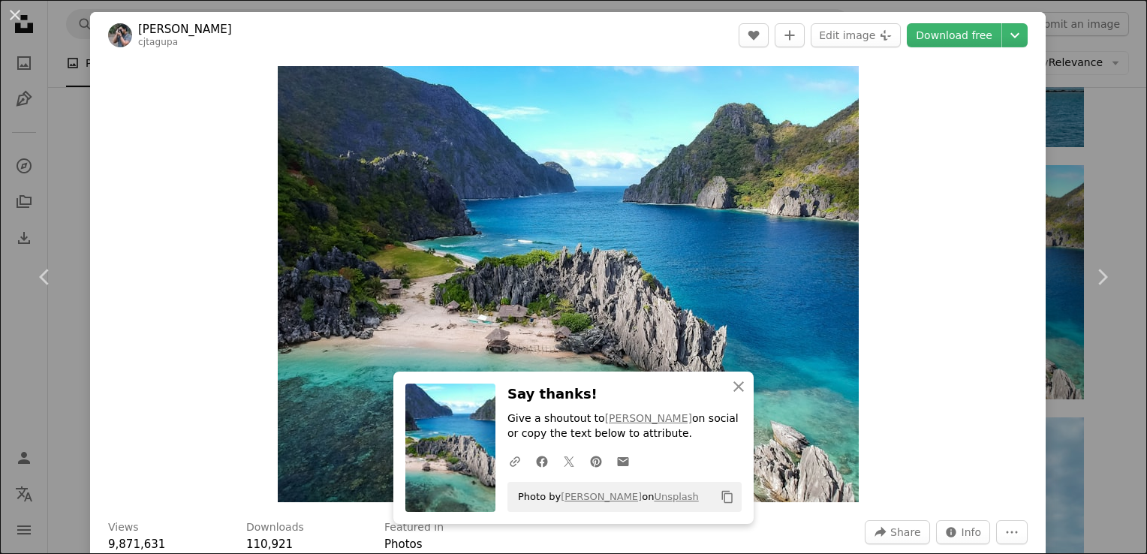
click at [1088, 81] on div "An X shape Chevron left Chevron right [PERSON_NAME] cjtagupa A heart A plus sig…" at bounding box center [573, 277] width 1147 height 554
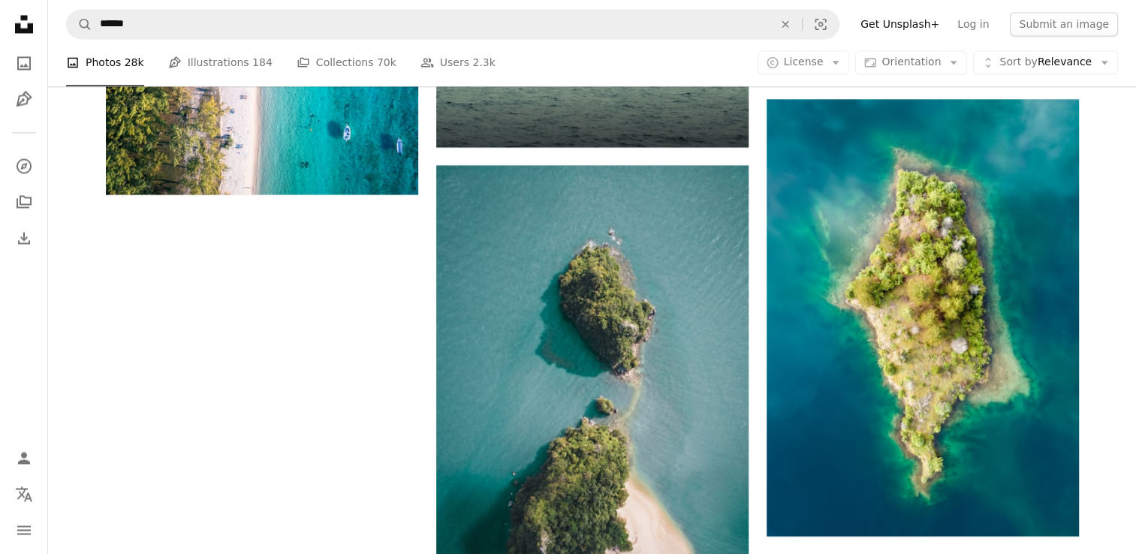
scroll to position [2739, 0]
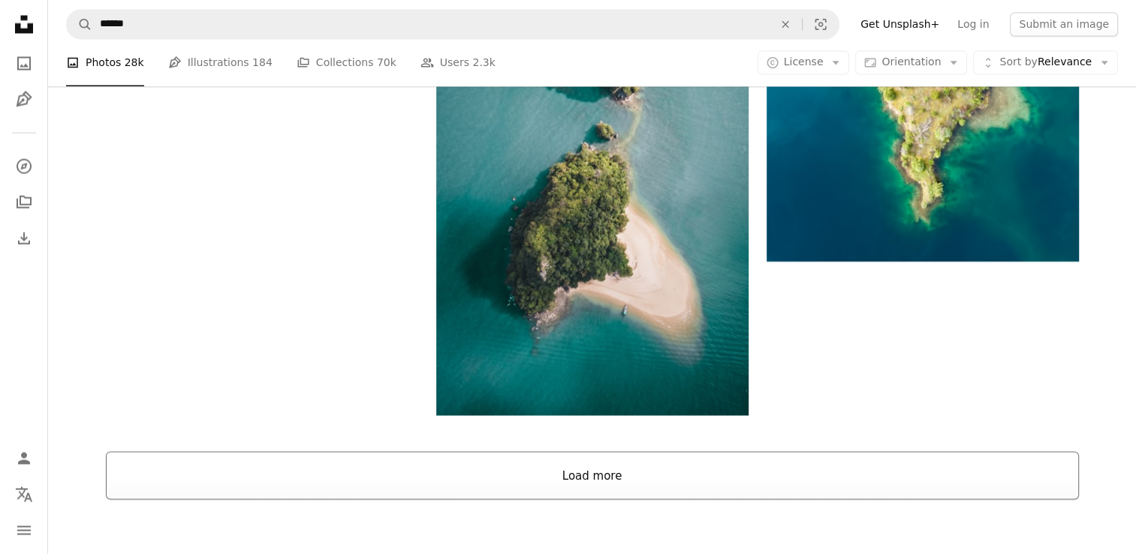
click at [579, 486] on button "Load more" at bounding box center [592, 475] width 973 height 48
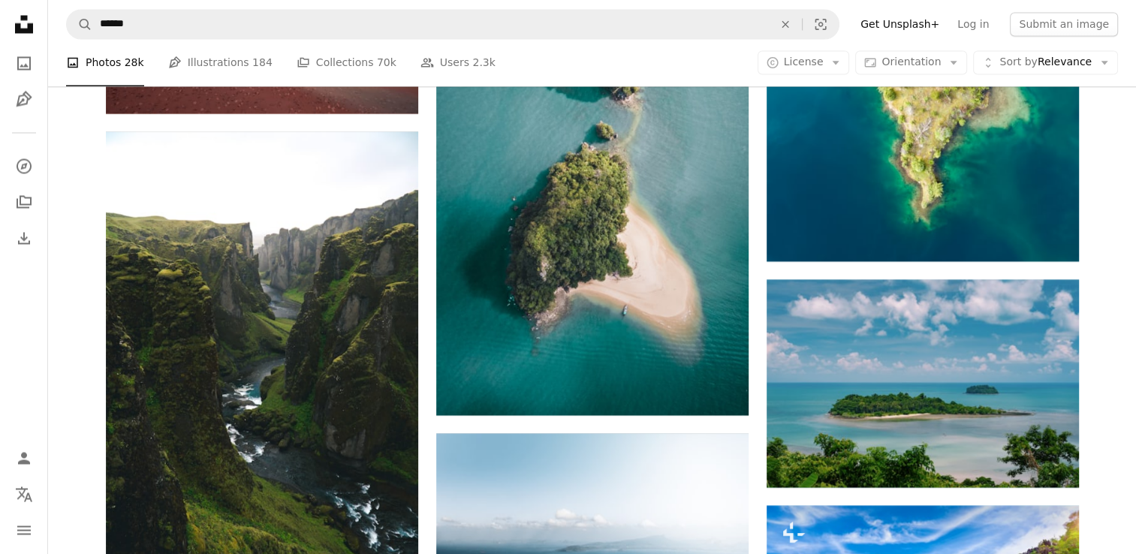
scroll to position [3014, 0]
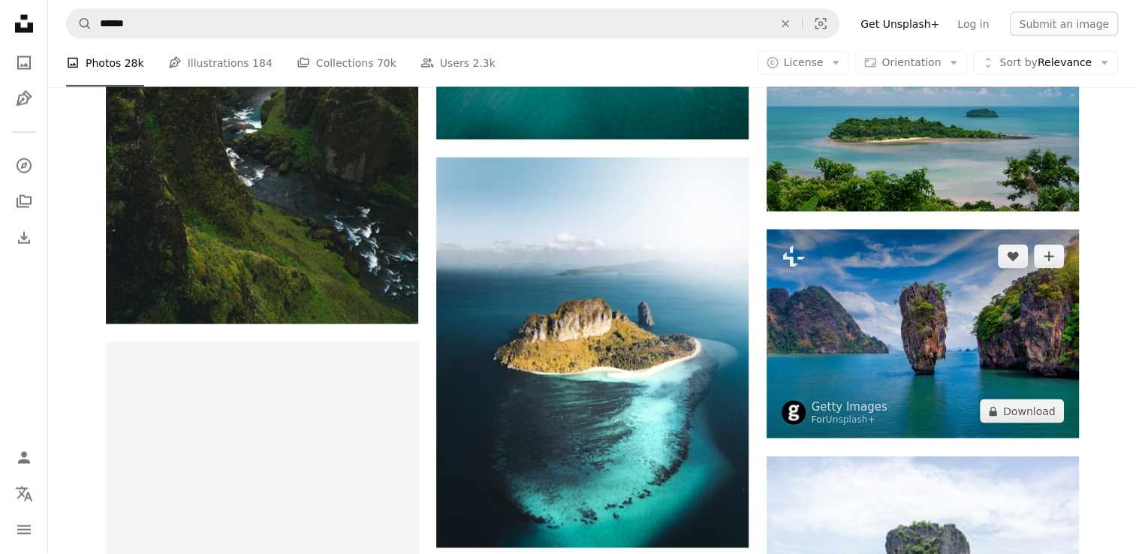
click at [928, 353] on img at bounding box center [922, 334] width 312 height 209
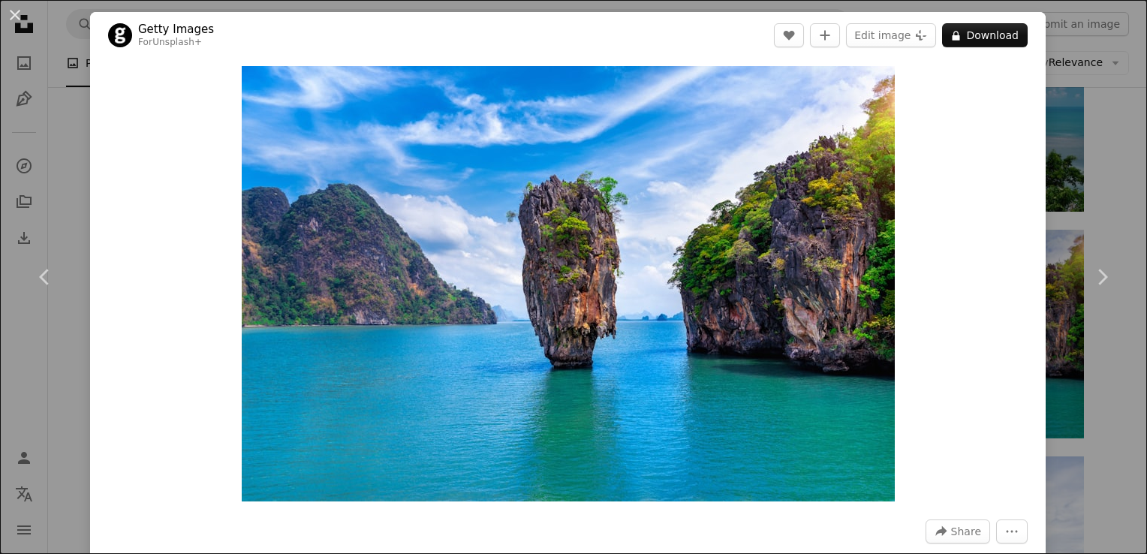
click at [13, 10] on button "An X shape" at bounding box center [15, 15] width 18 height 18
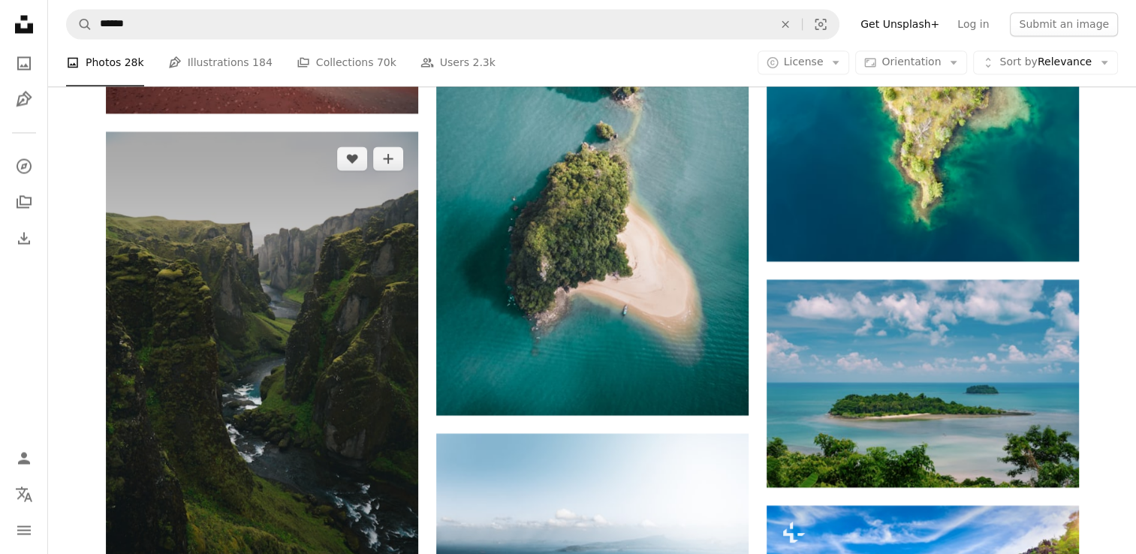
scroll to position [3014, 0]
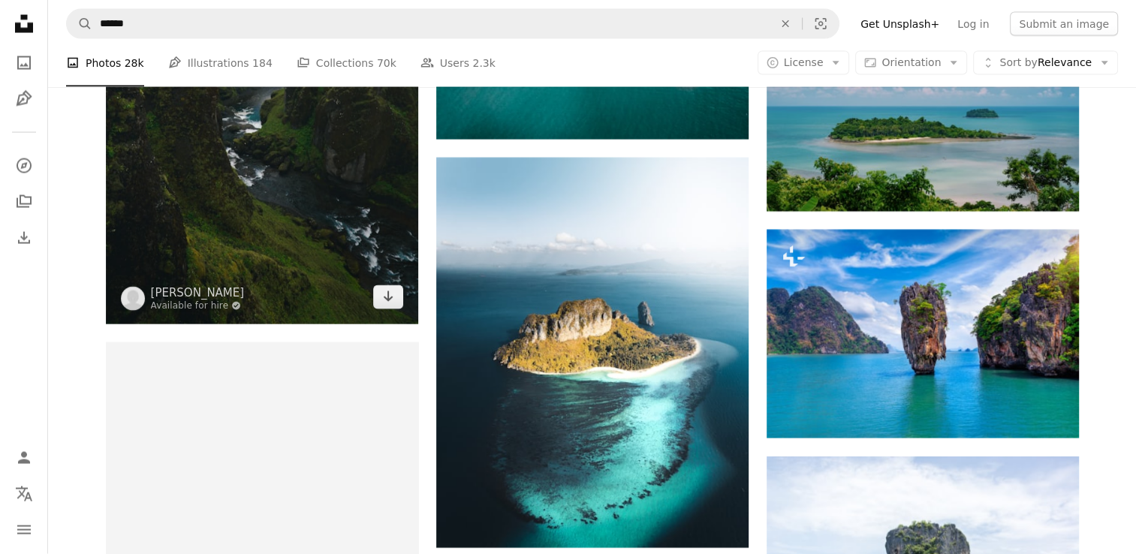
click at [285, 221] on img at bounding box center [262, 90] width 312 height 468
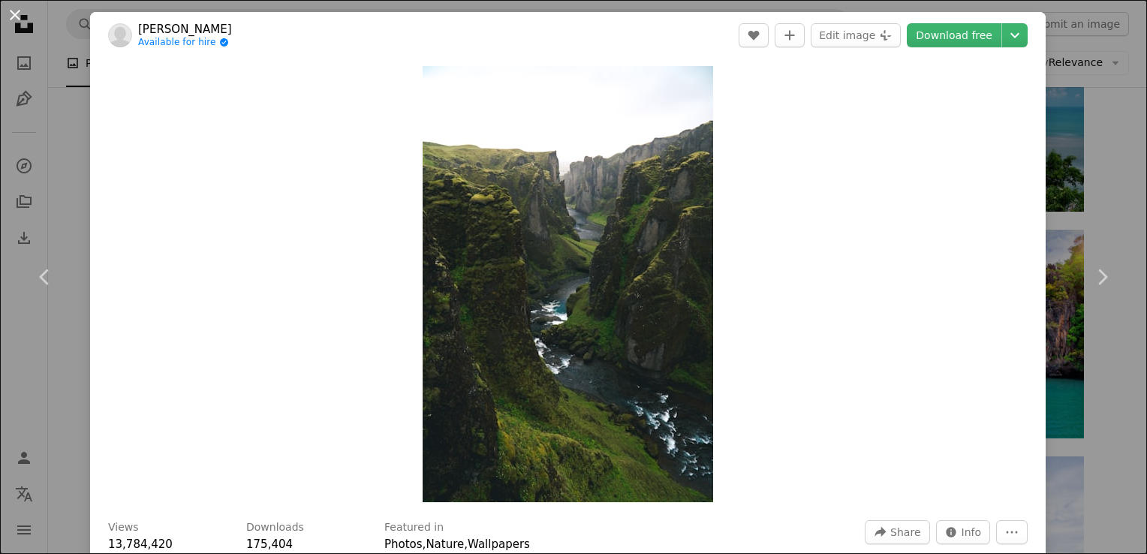
click at [10, 17] on button "An X shape" at bounding box center [15, 15] width 18 height 18
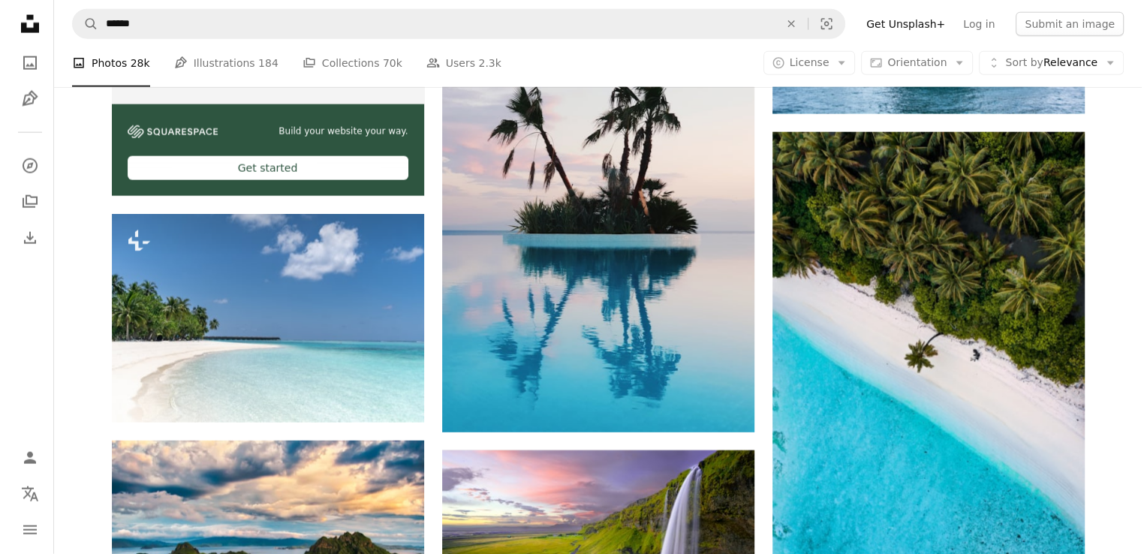
scroll to position [3840, 0]
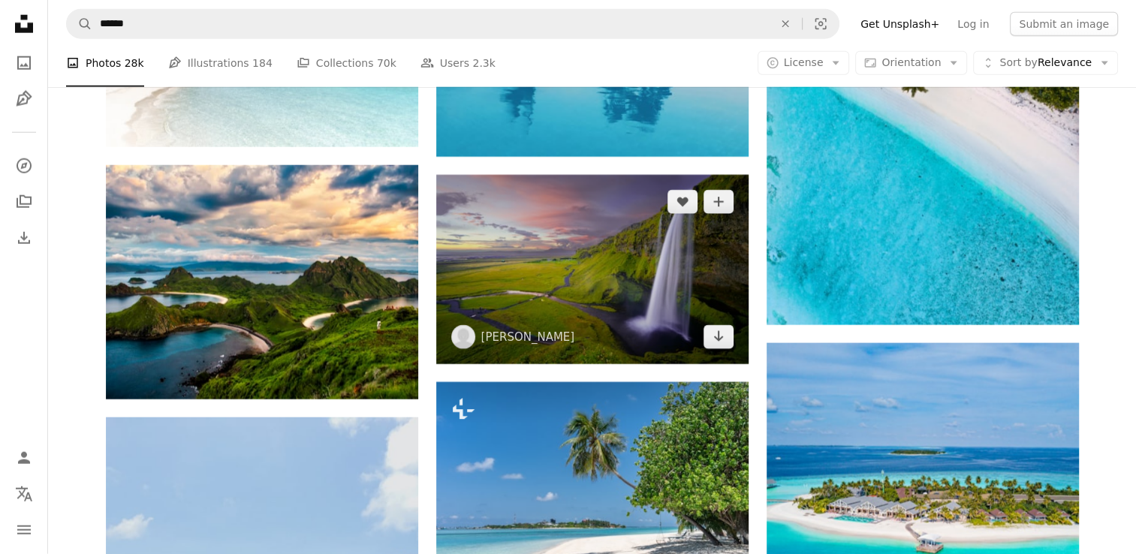
click at [622, 269] on img at bounding box center [592, 269] width 312 height 189
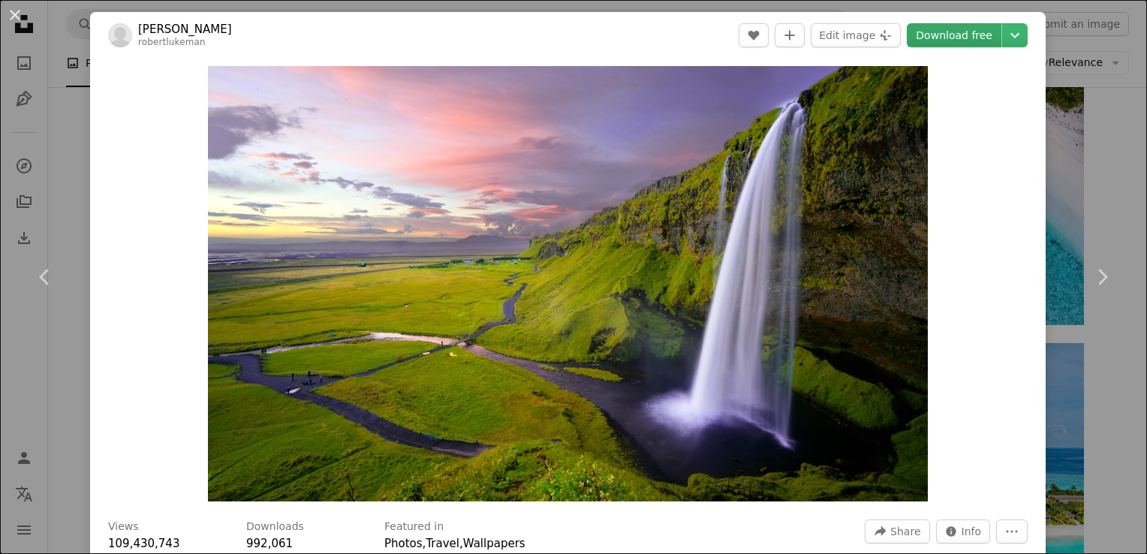
click at [957, 35] on link "Download free" at bounding box center [954, 35] width 95 height 24
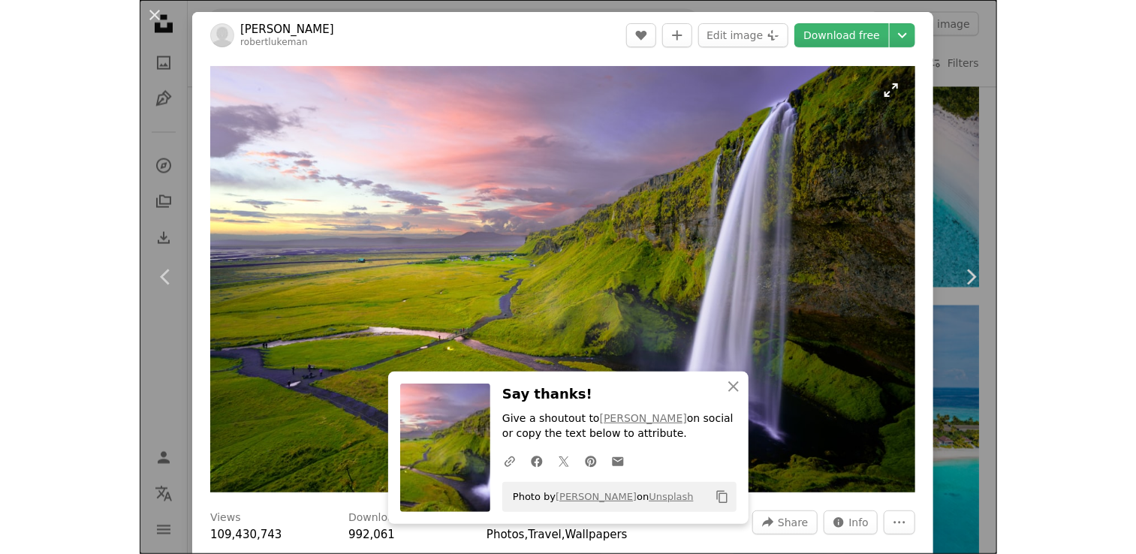
scroll to position [3840, 0]
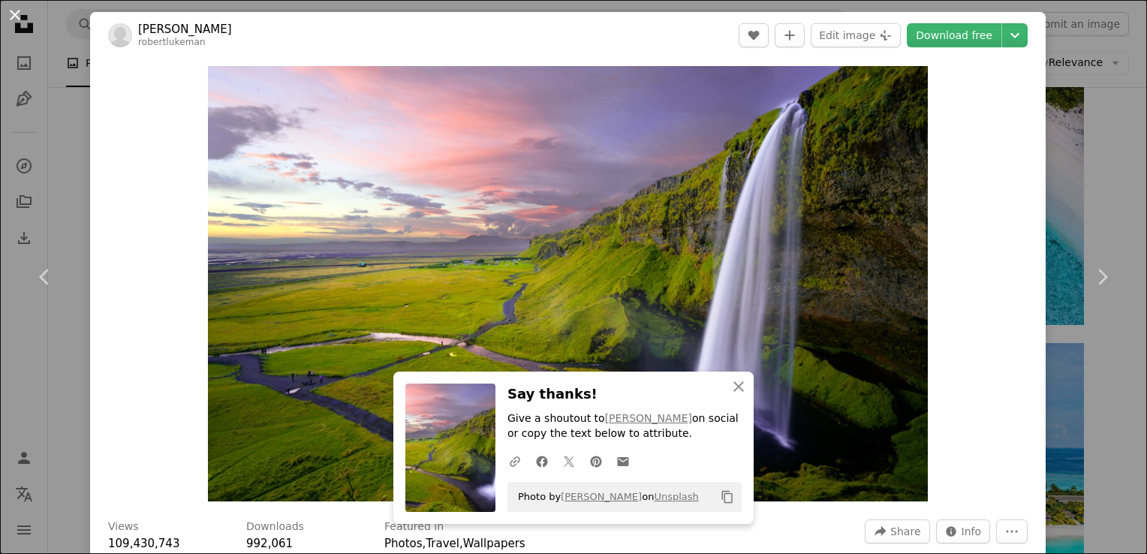
click at [18, 20] on button "An X shape" at bounding box center [15, 15] width 18 height 18
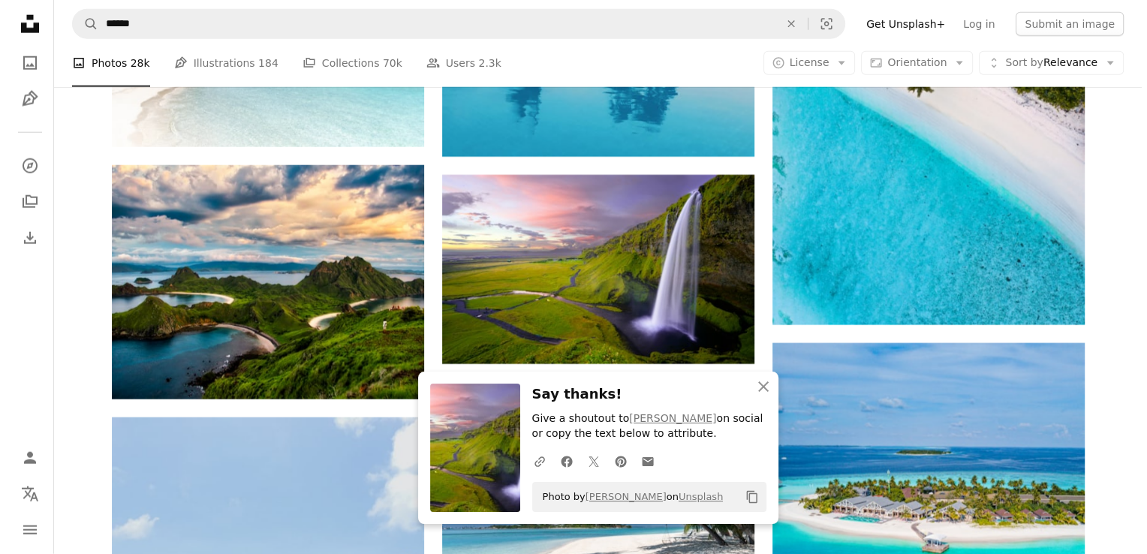
scroll to position [4115, 0]
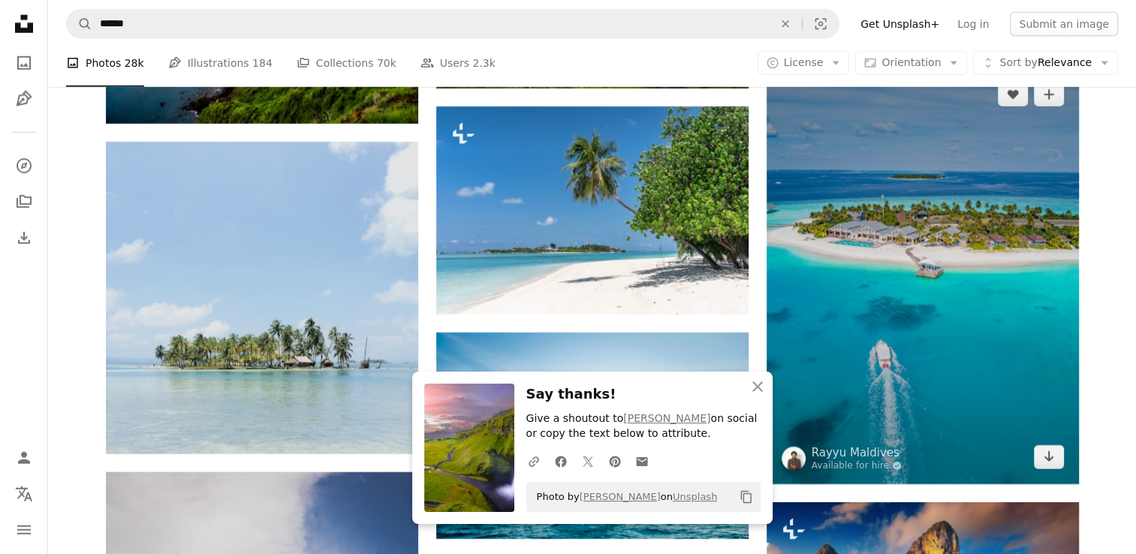
click at [939, 278] on img at bounding box center [922, 276] width 312 height 417
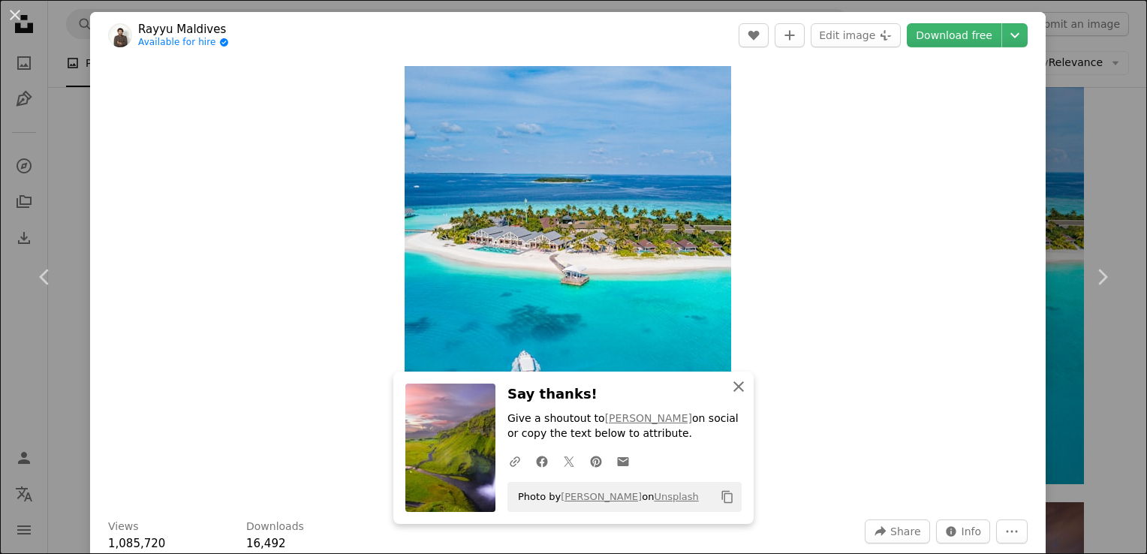
click at [731, 381] on icon "An X shape" at bounding box center [739, 387] width 18 height 18
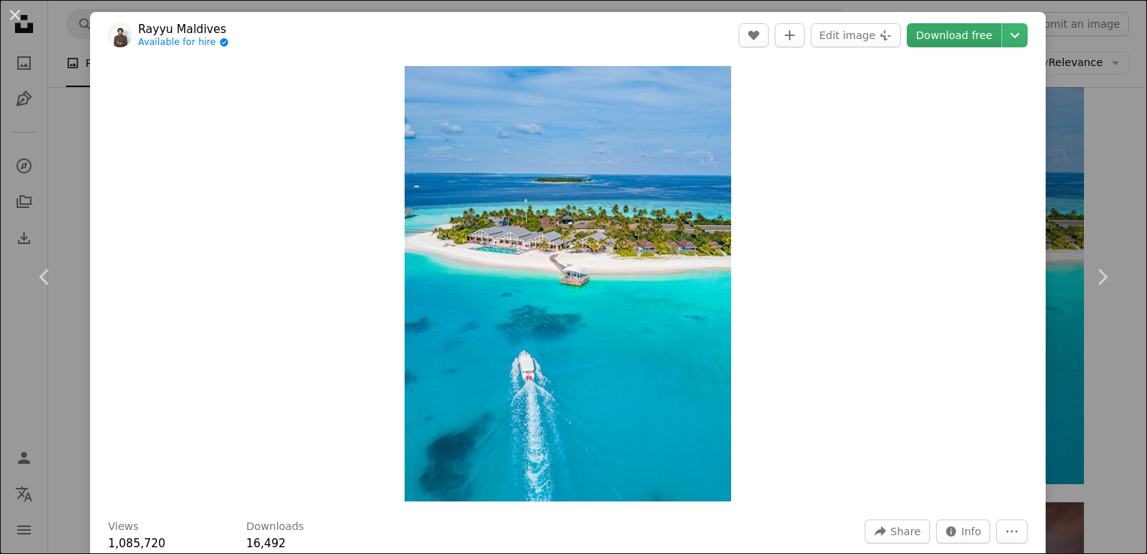
click at [934, 38] on link "Download free" at bounding box center [954, 35] width 95 height 24
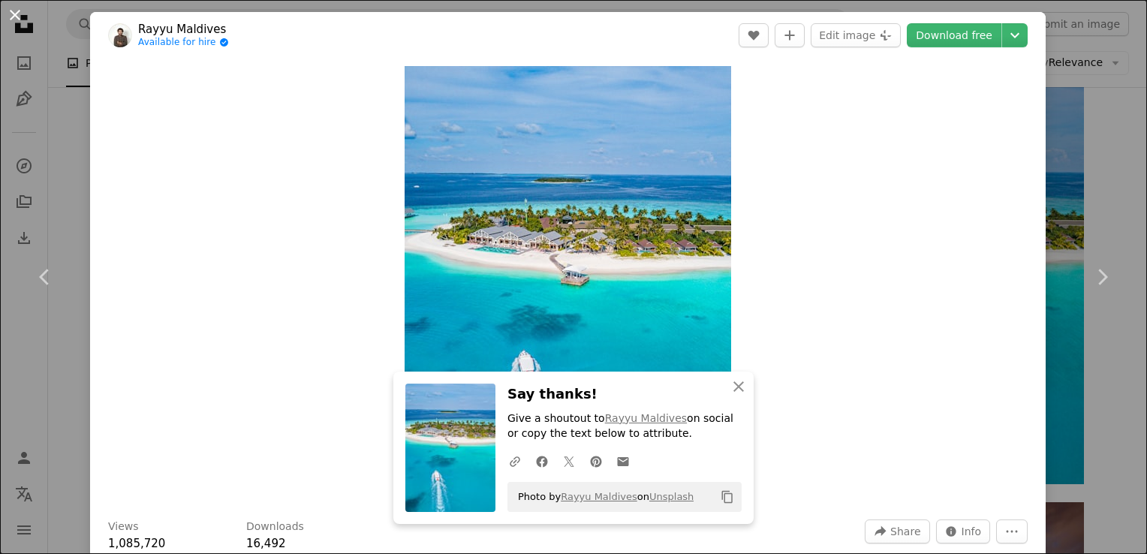
click at [18, 20] on button "An X shape" at bounding box center [15, 15] width 18 height 18
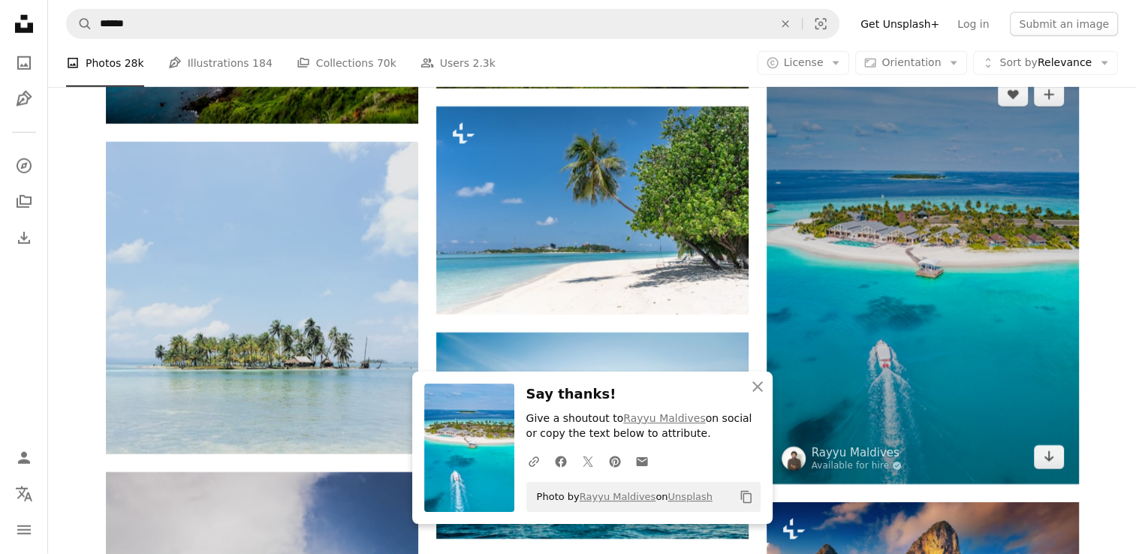
scroll to position [4390, 0]
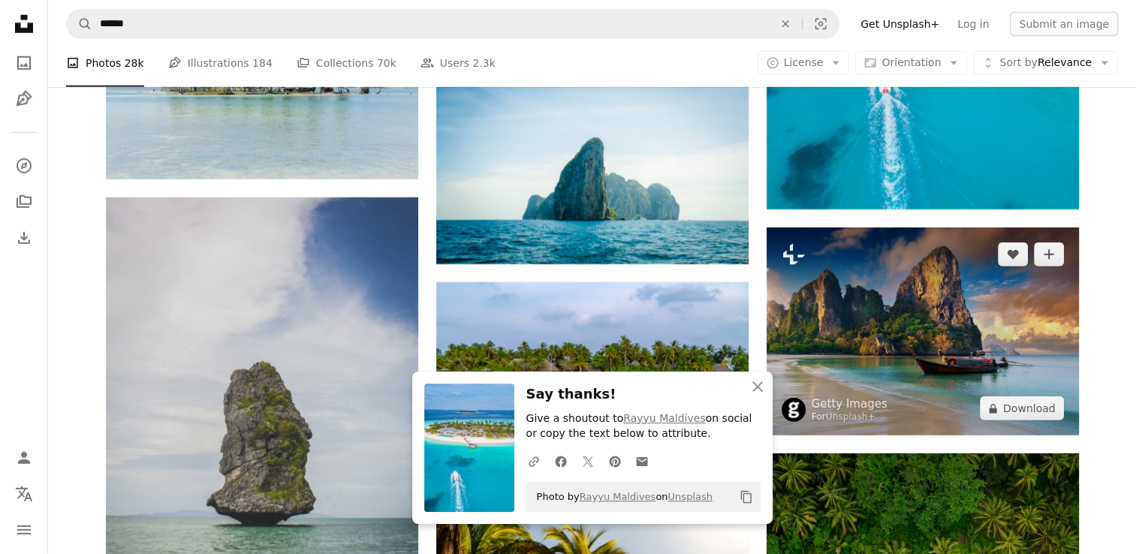
click at [956, 328] on img at bounding box center [922, 331] width 312 height 208
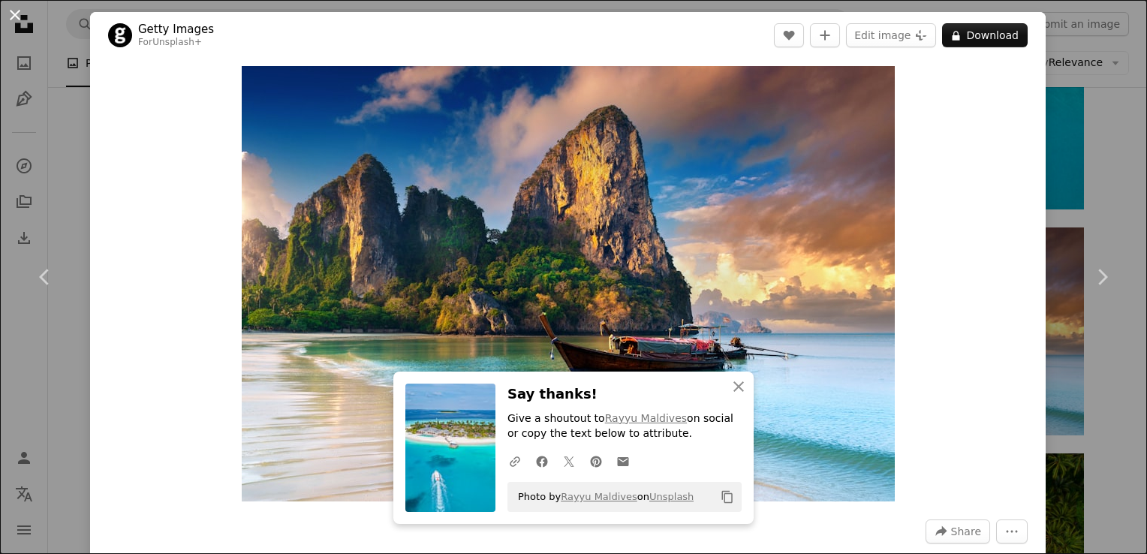
click at [24, 11] on button "An X shape" at bounding box center [15, 15] width 18 height 18
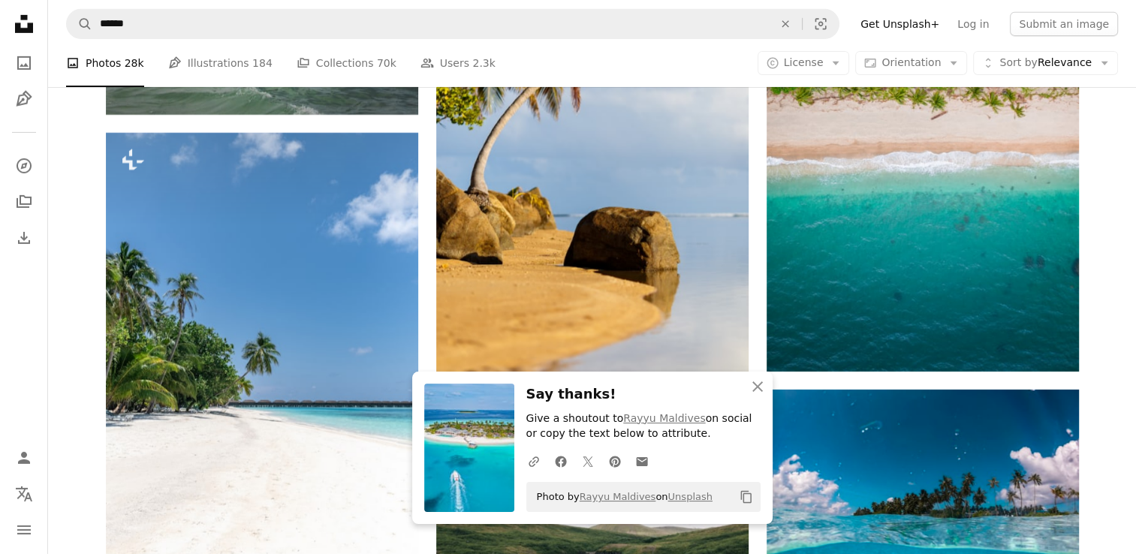
scroll to position [5216, 0]
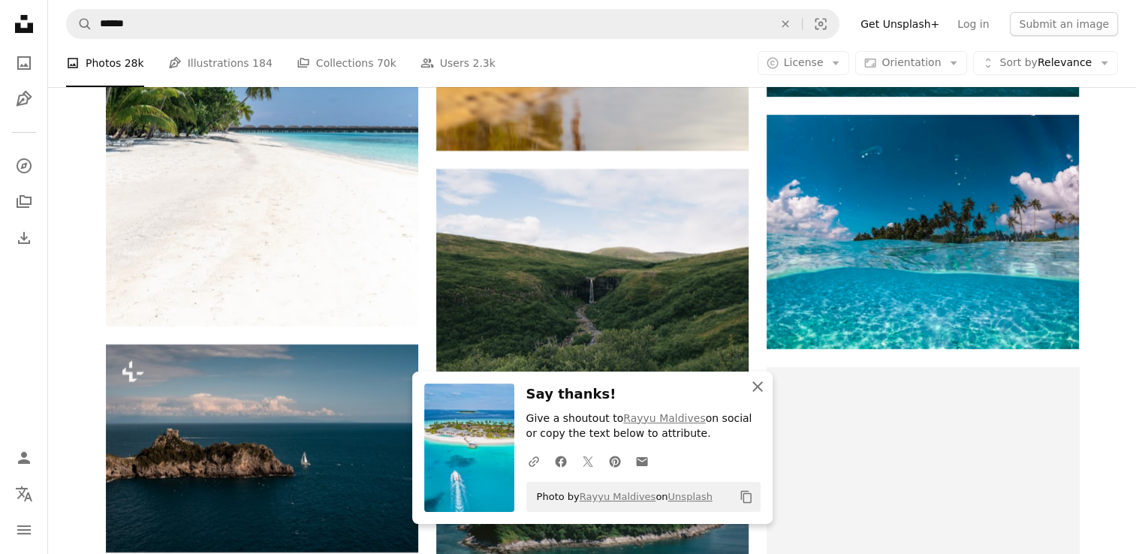
click at [754, 387] on icon "An X shape" at bounding box center [757, 387] width 18 height 18
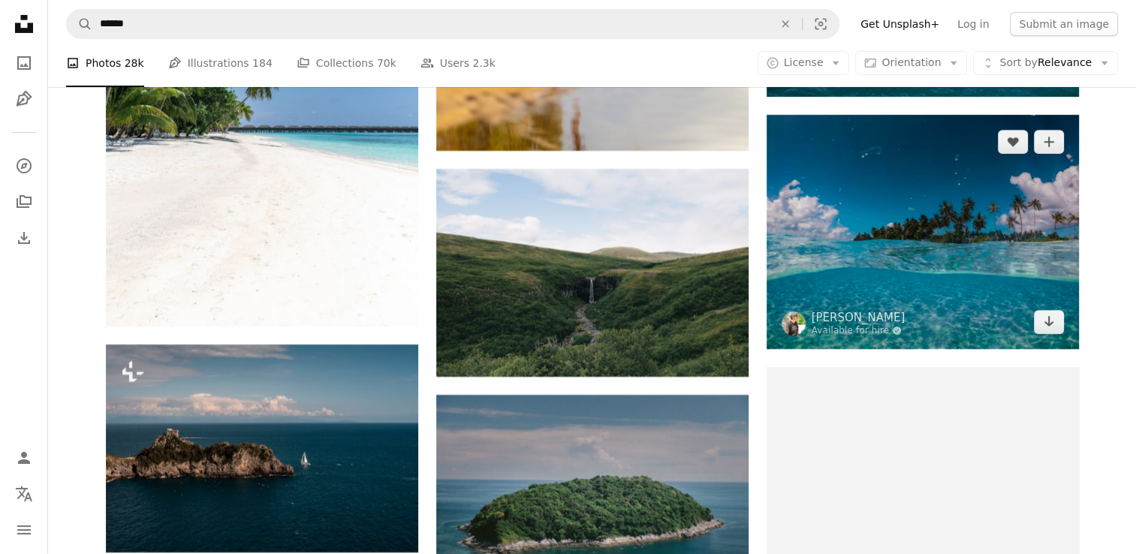
click at [976, 218] on img at bounding box center [922, 232] width 312 height 234
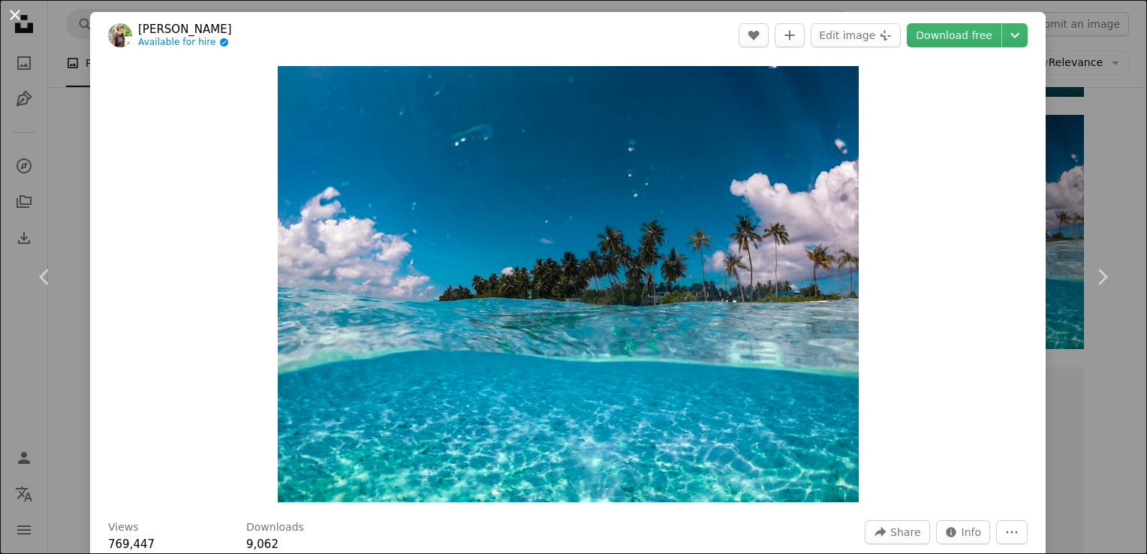
click at [18, 11] on button "An X shape" at bounding box center [15, 15] width 18 height 18
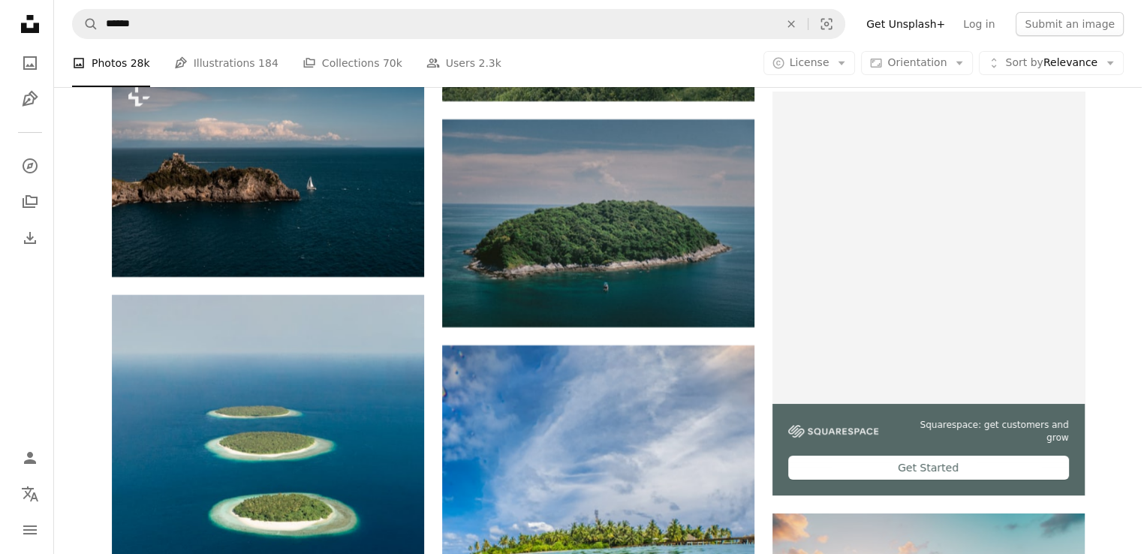
scroll to position [5767, 0]
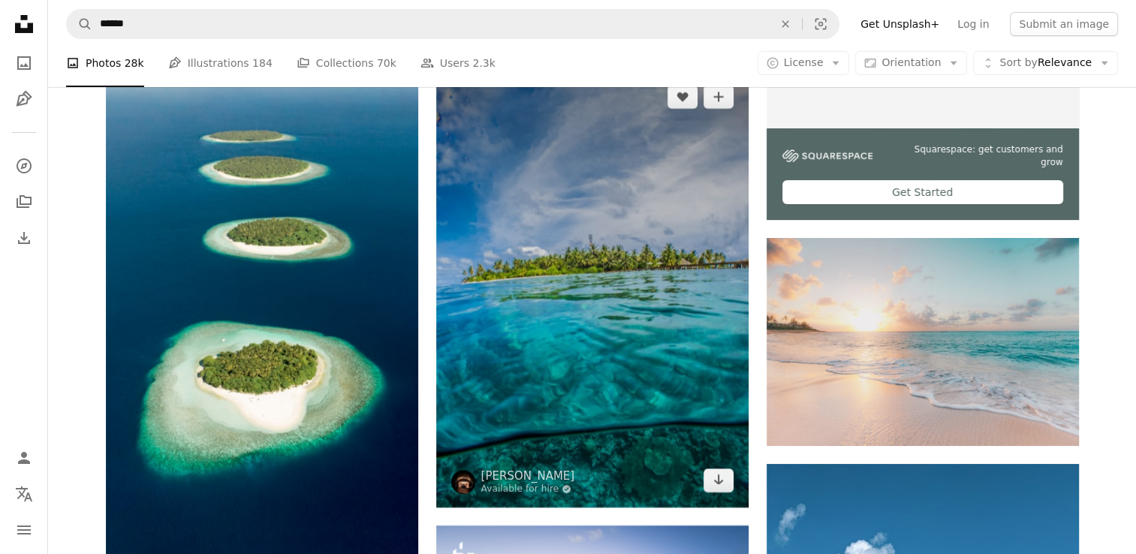
click at [566, 331] on img at bounding box center [592, 288] width 312 height 437
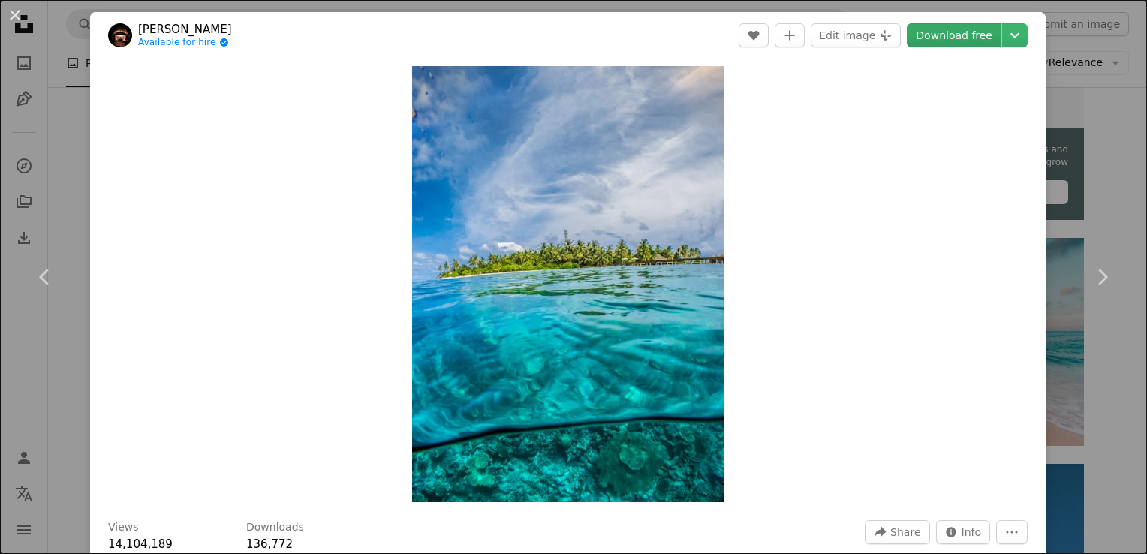
click at [942, 43] on link "Download free" at bounding box center [954, 35] width 95 height 24
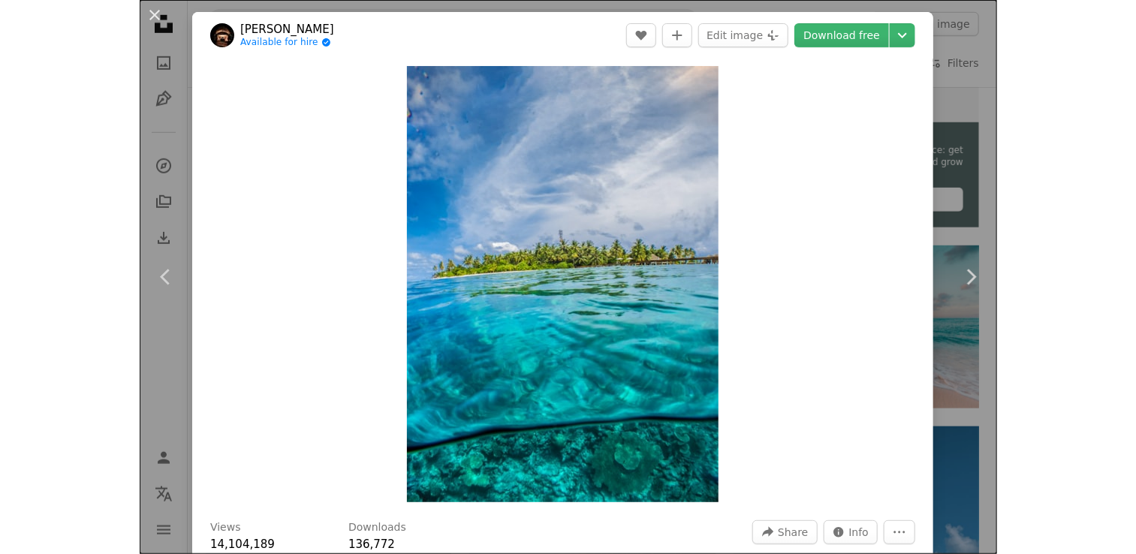
scroll to position [5767, 0]
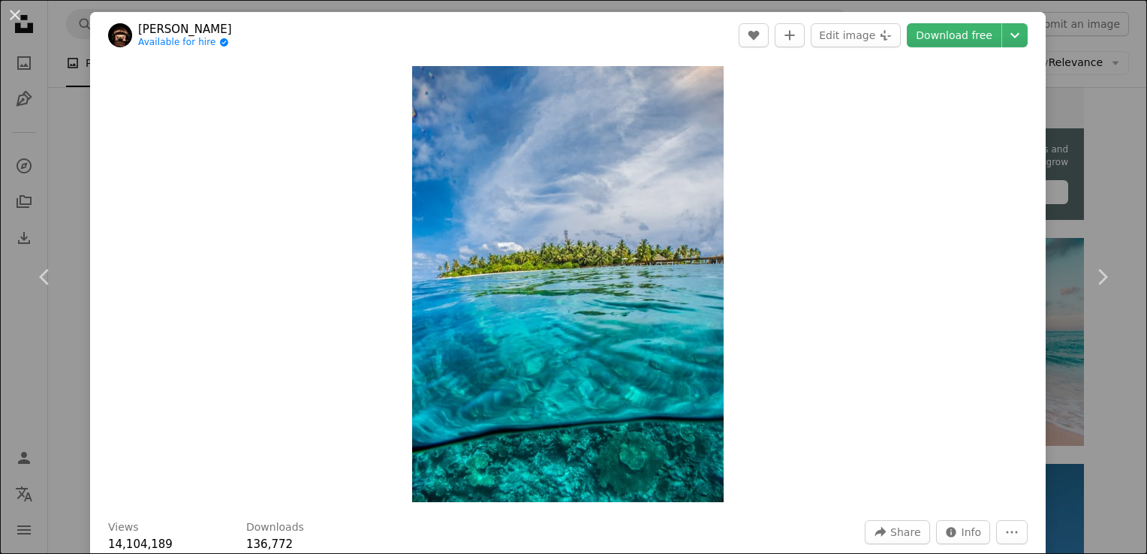
click at [10, 14] on button "An X shape" at bounding box center [15, 15] width 18 height 18
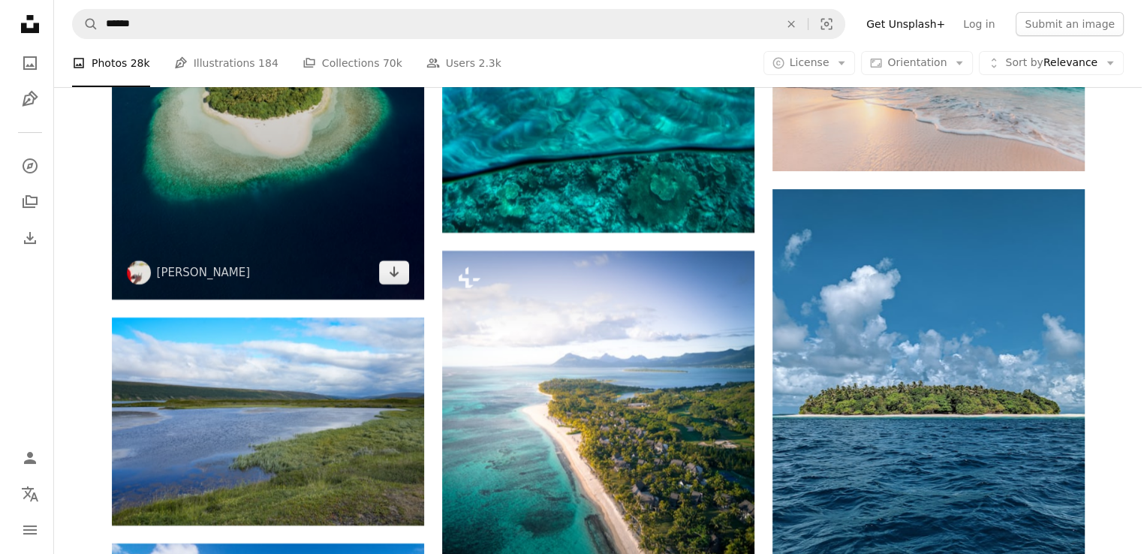
scroll to position [5767, 0]
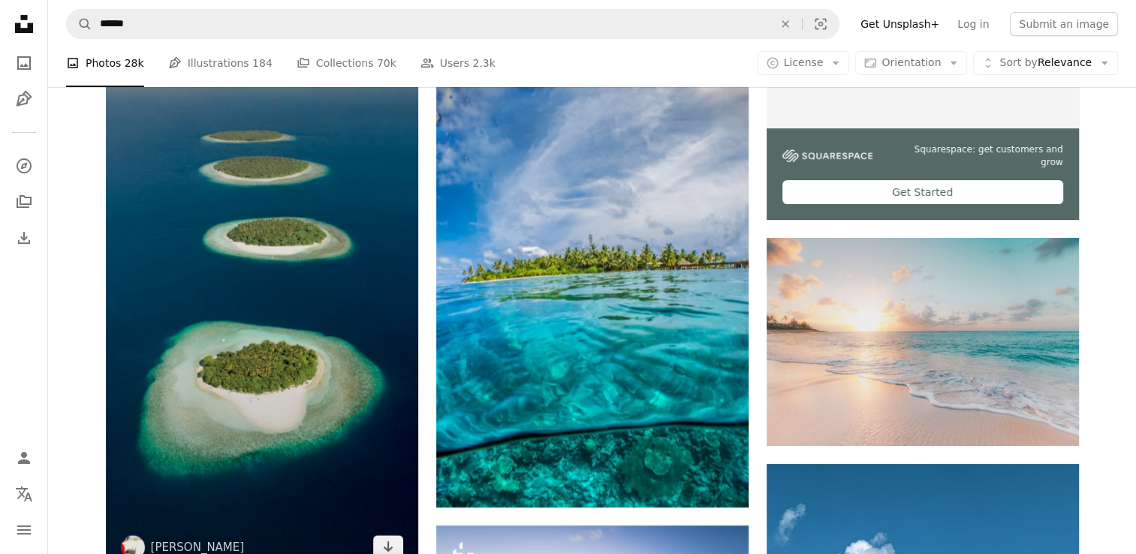
click at [246, 266] on img at bounding box center [262, 297] width 312 height 555
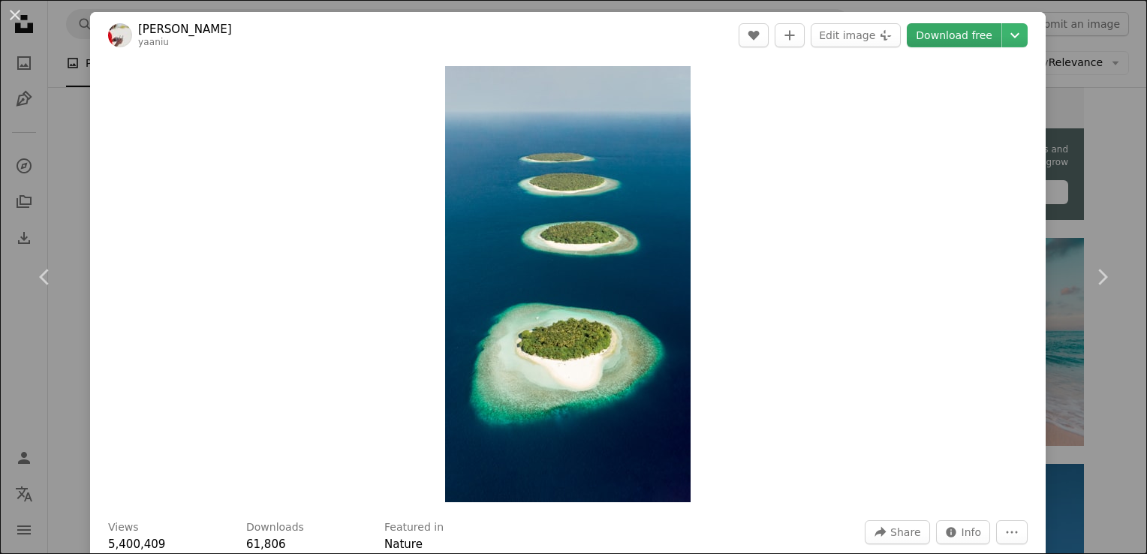
click at [928, 30] on link "Download free" at bounding box center [954, 35] width 95 height 24
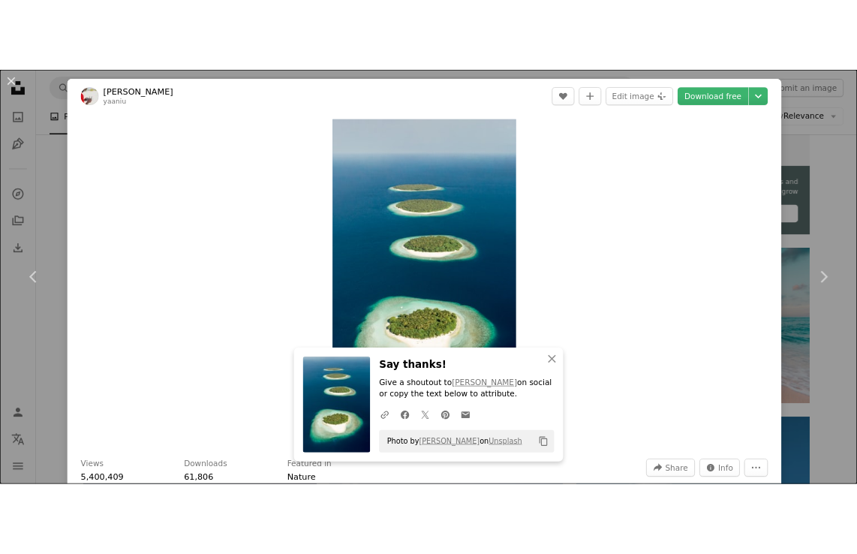
scroll to position [4690, 0]
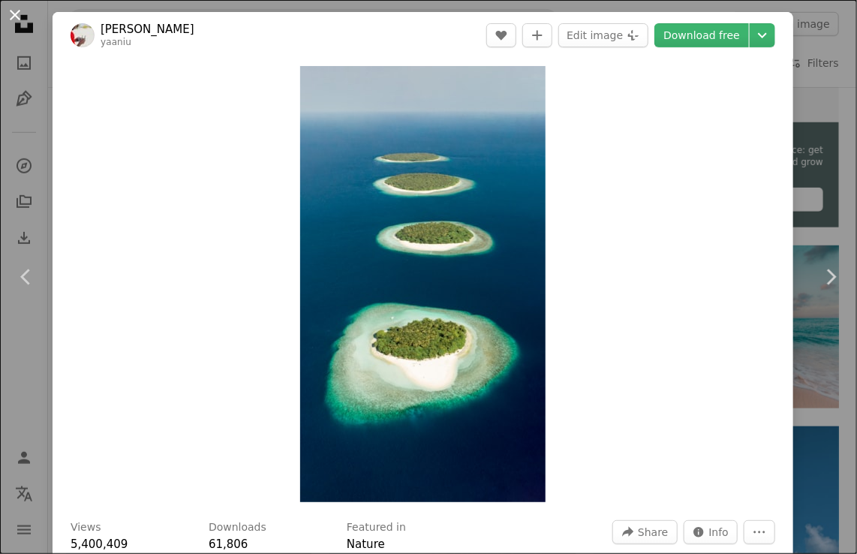
click at [23, 23] on button "An X shape" at bounding box center [15, 15] width 18 height 18
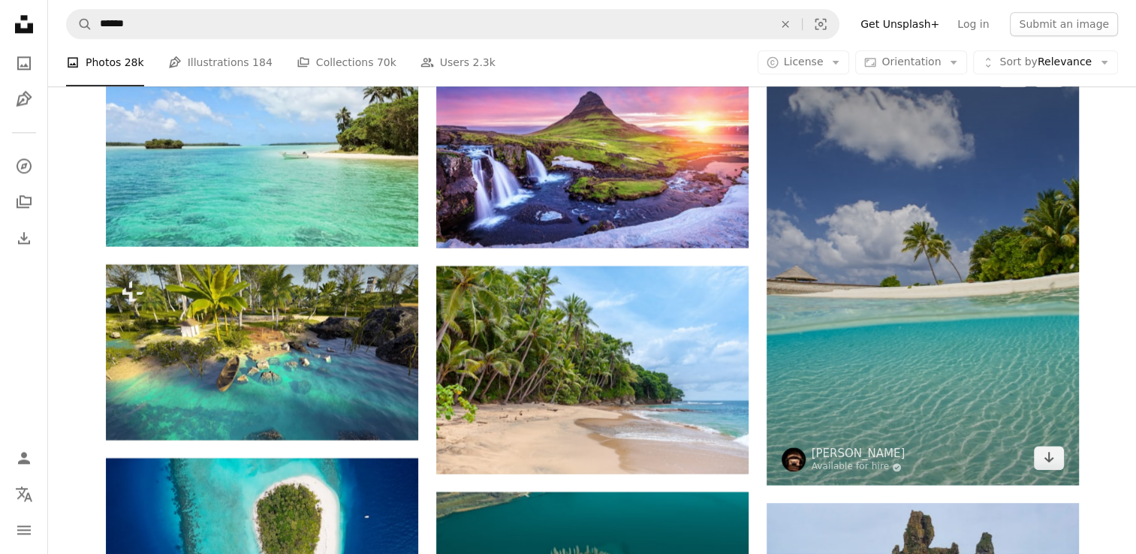
scroll to position [7935, 0]
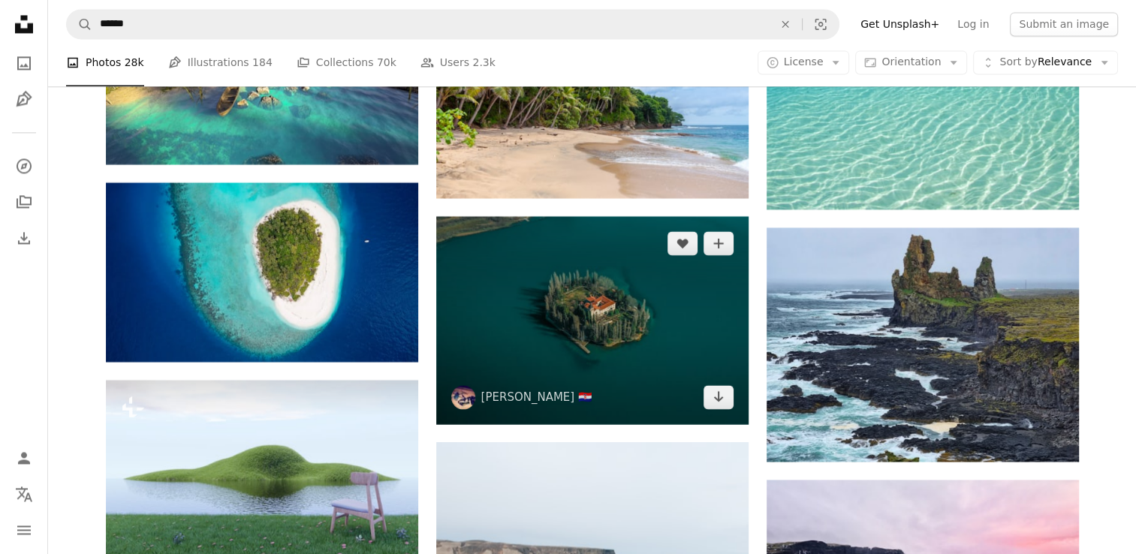
click at [588, 323] on img at bounding box center [592, 320] width 312 height 208
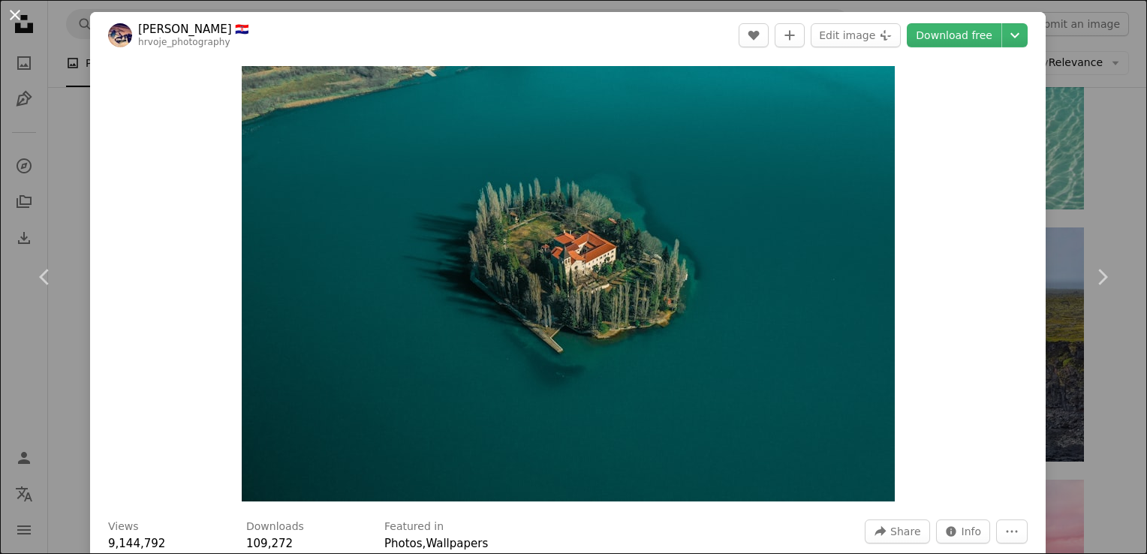
click at [18, 17] on button "An X shape" at bounding box center [15, 15] width 18 height 18
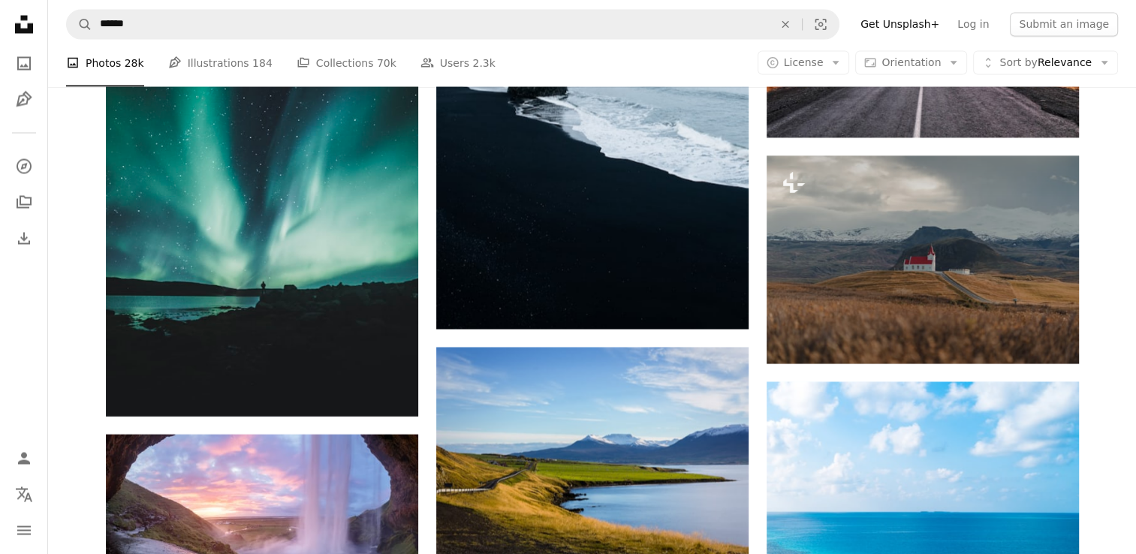
scroll to position [8761, 0]
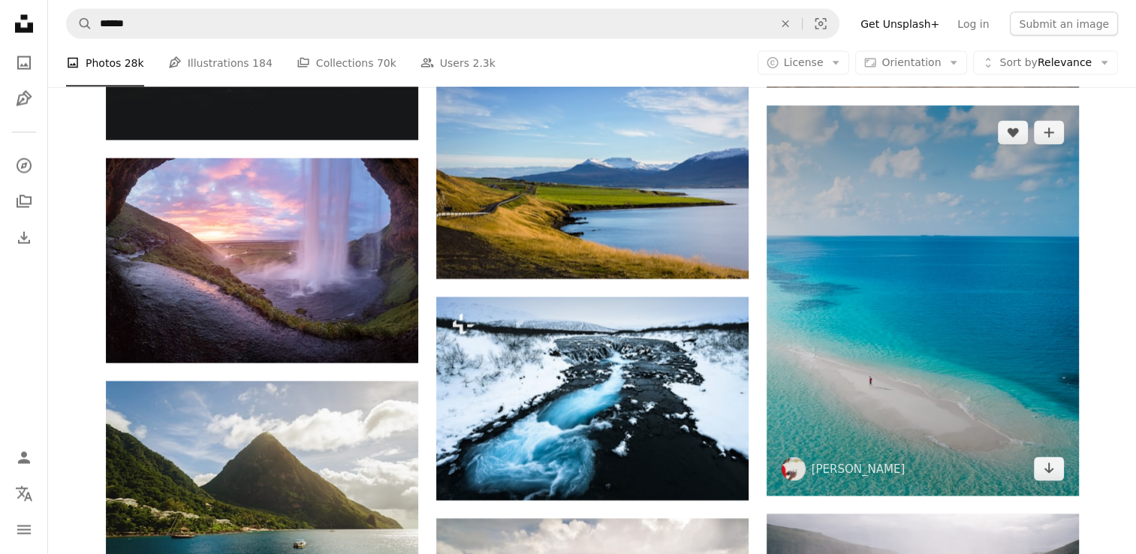
click at [993, 338] on img at bounding box center [922, 301] width 312 height 390
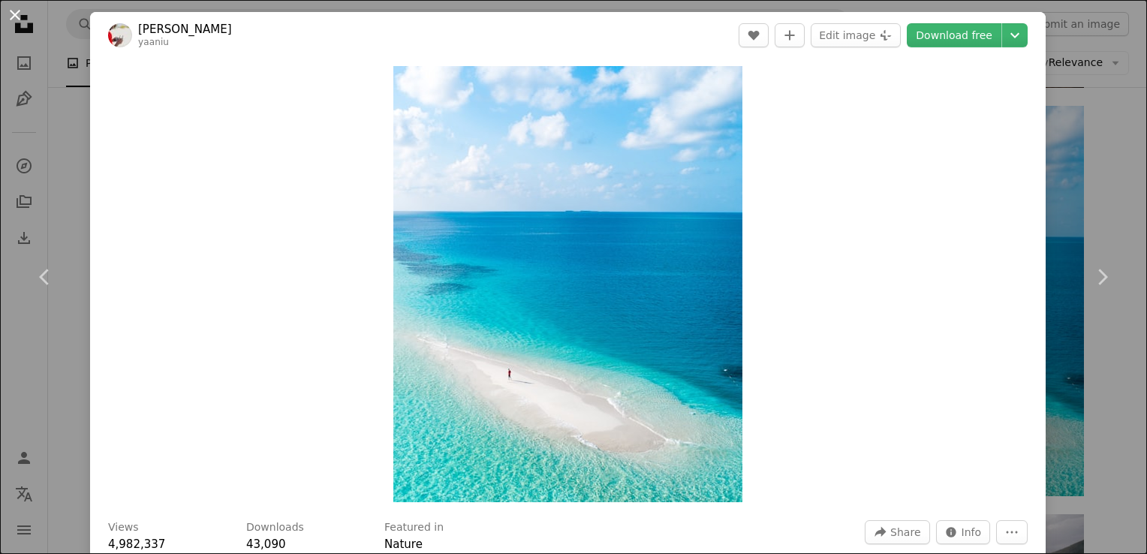
click at [20, 20] on button "An X shape" at bounding box center [15, 15] width 18 height 18
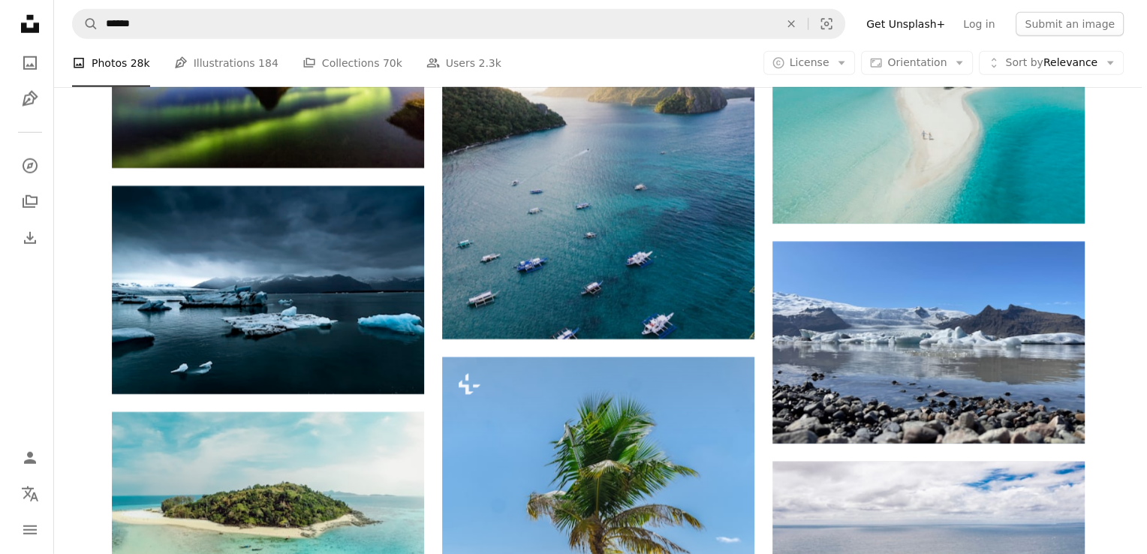
scroll to position [9587, 0]
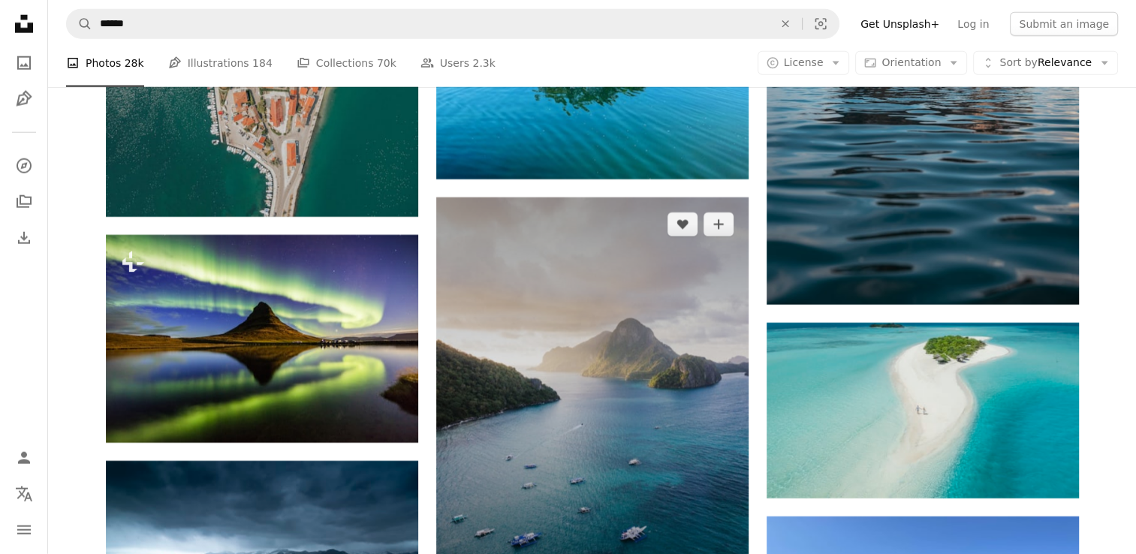
click at [563, 344] on img at bounding box center [592, 405] width 312 height 417
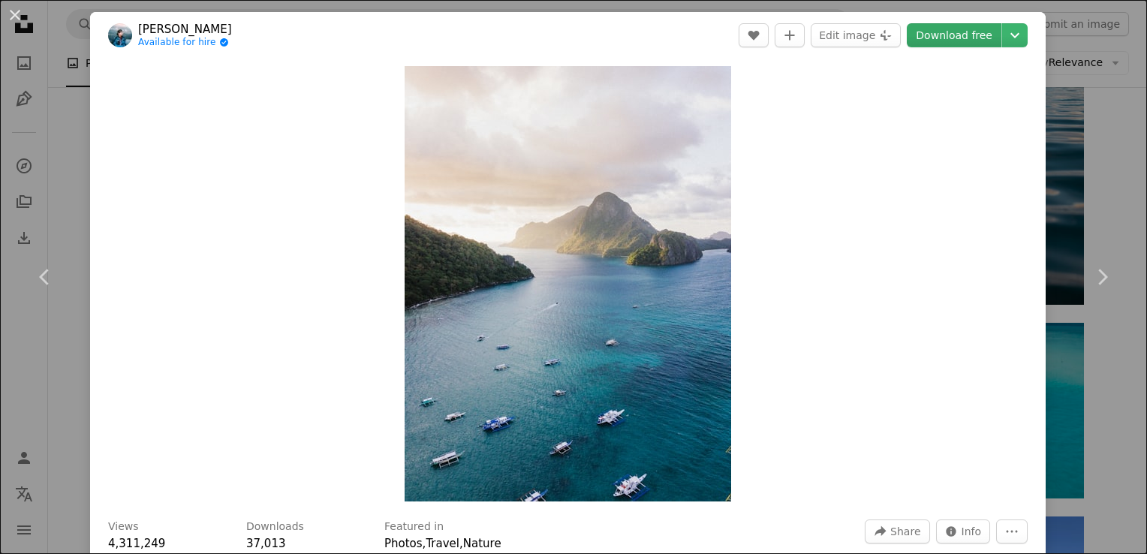
click at [960, 38] on link "Download free" at bounding box center [954, 35] width 95 height 24
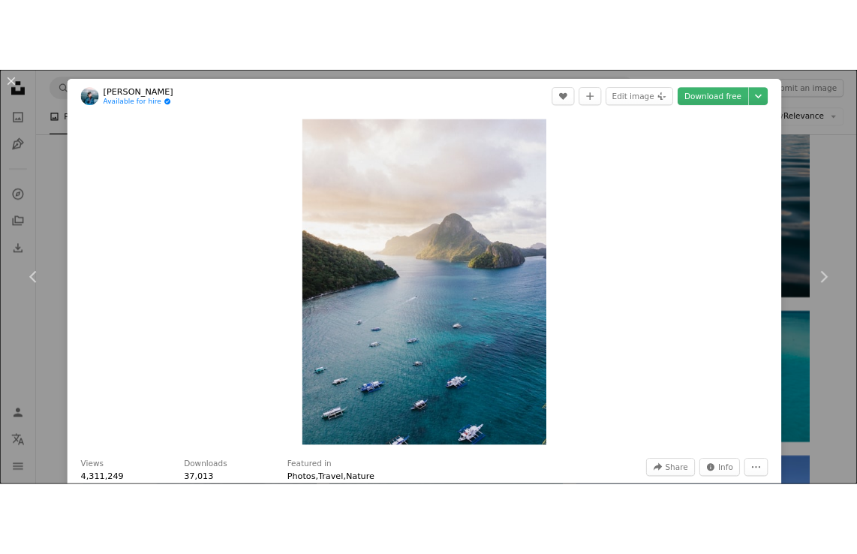
scroll to position [7709, 0]
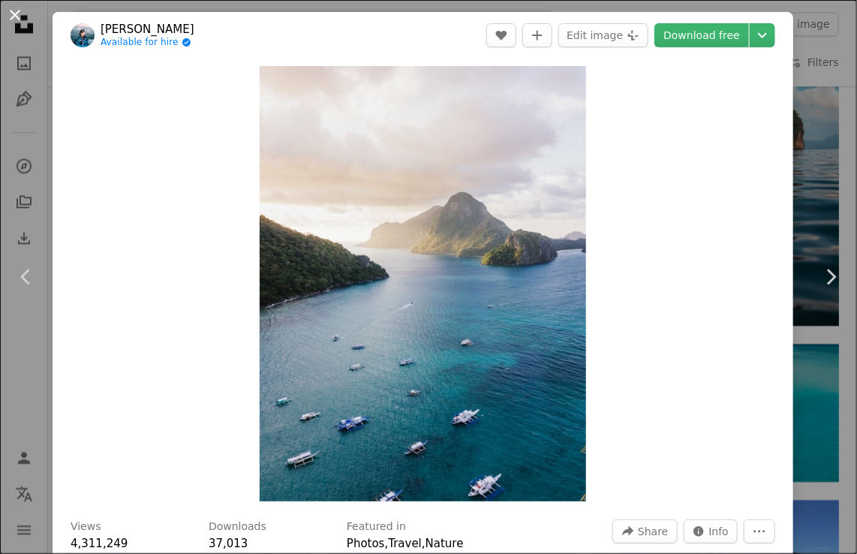
click at [21, 13] on button "An X shape" at bounding box center [15, 15] width 18 height 18
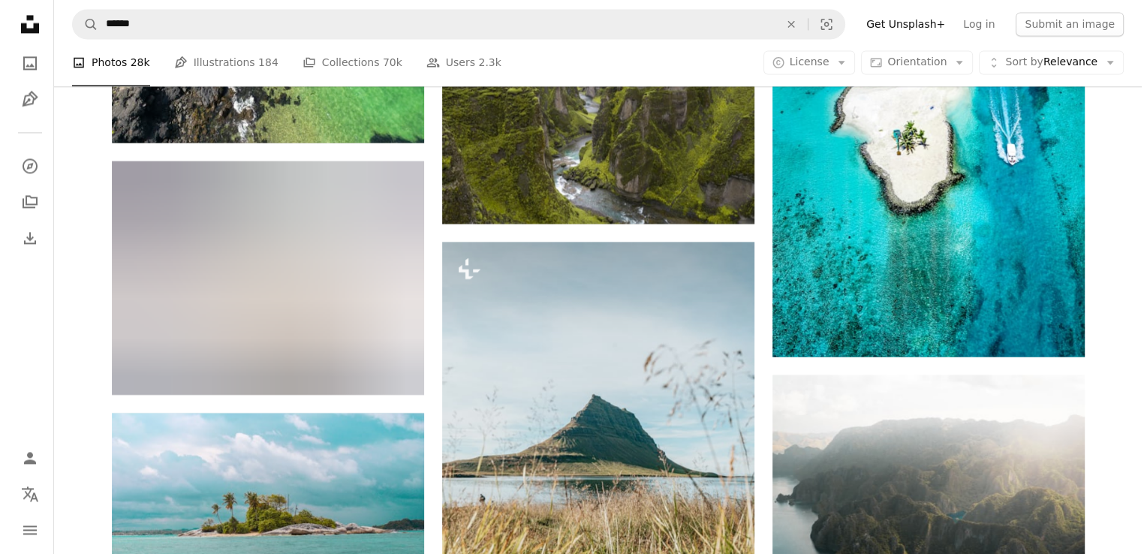
scroll to position [13860, 0]
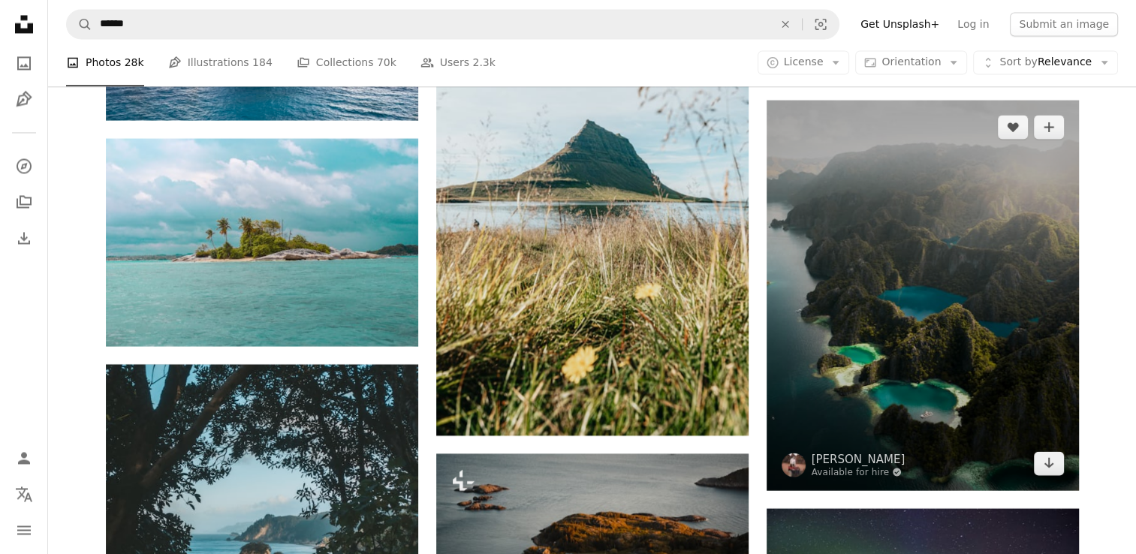
click at [961, 341] on img at bounding box center [922, 295] width 312 height 390
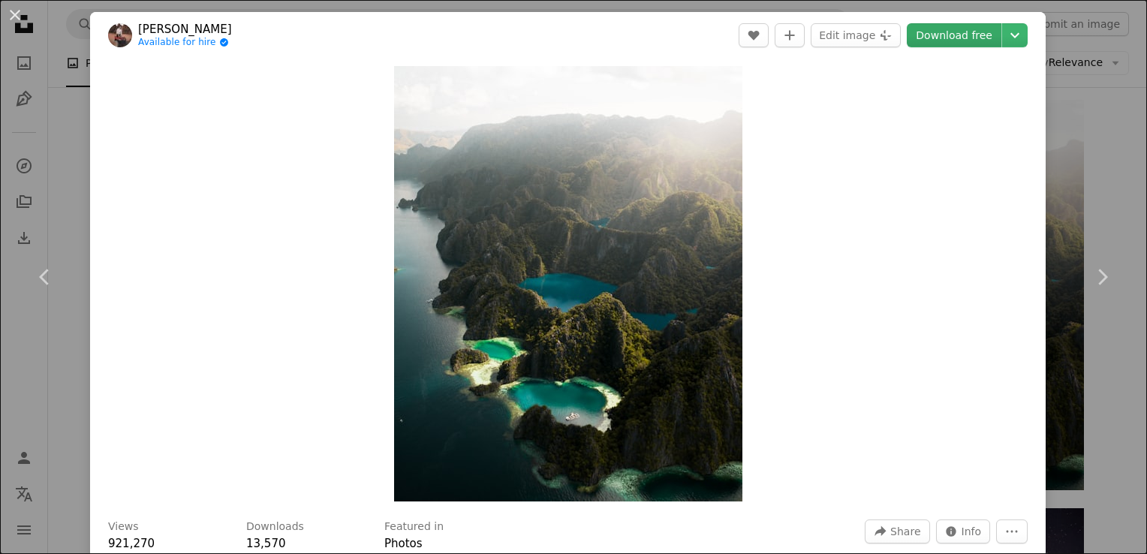
click at [957, 27] on link "Download free" at bounding box center [954, 35] width 95 height 24
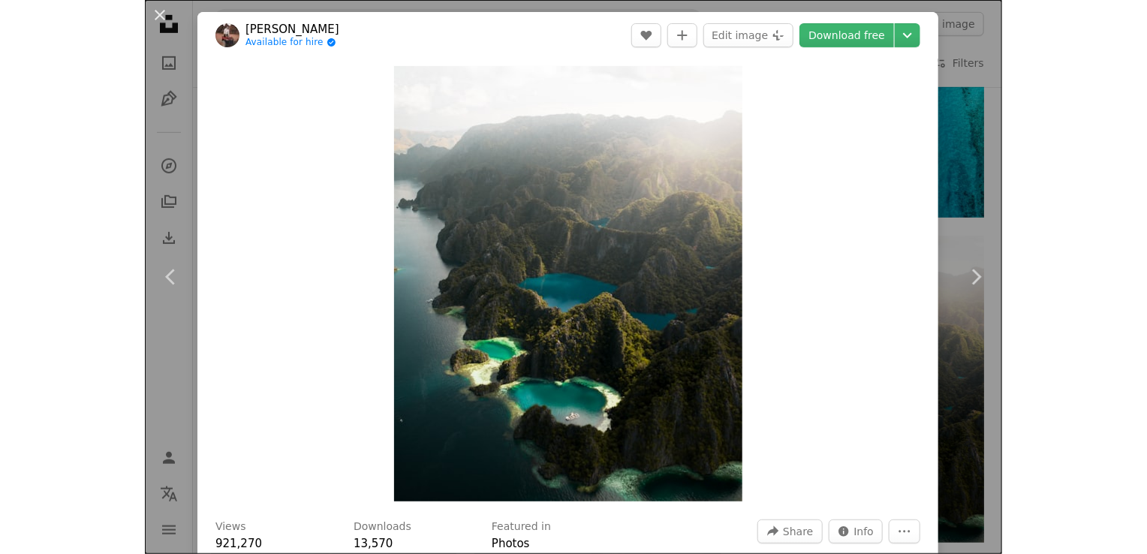
scroll to position [13860, 0]
